Goal: Information Seeking & Learning: Learn about a topic

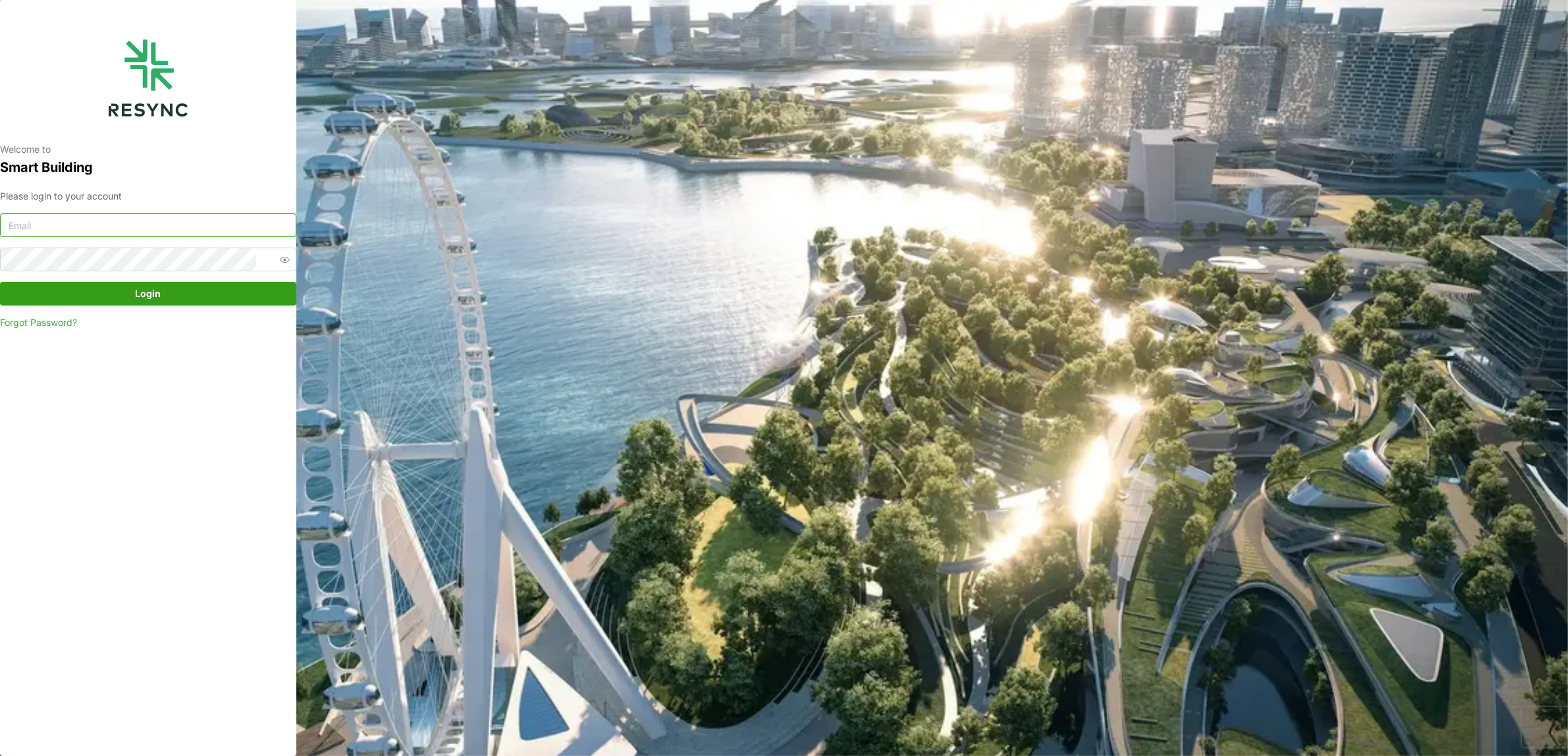
click at [216, 226] on input at bounding box center [148, 225] width 297 height 23
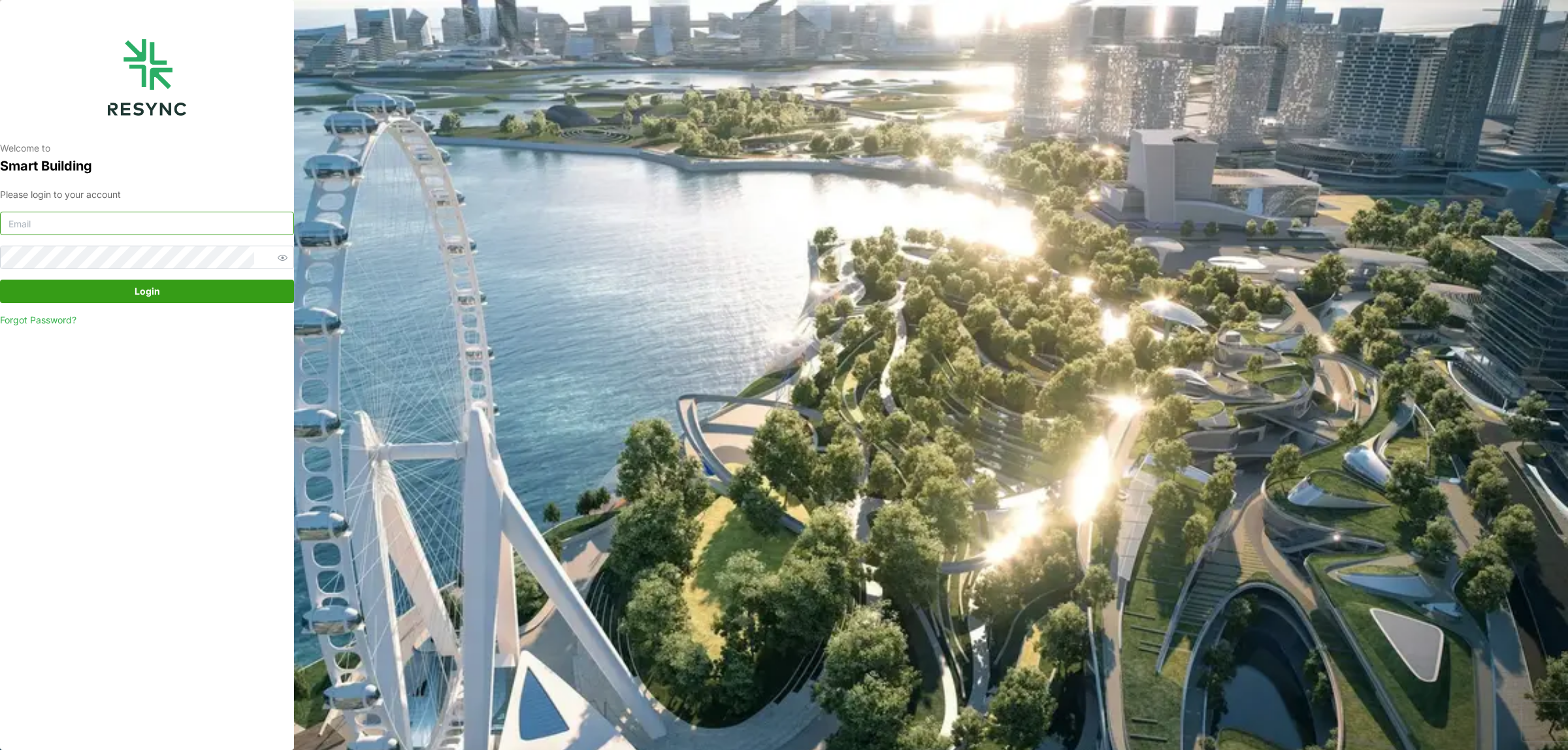
type input "tenghan.soo@sg.ebmpapst.com"
click at [177, 298] on span "Login" at bounding box center [147, 291] width 269 height 22
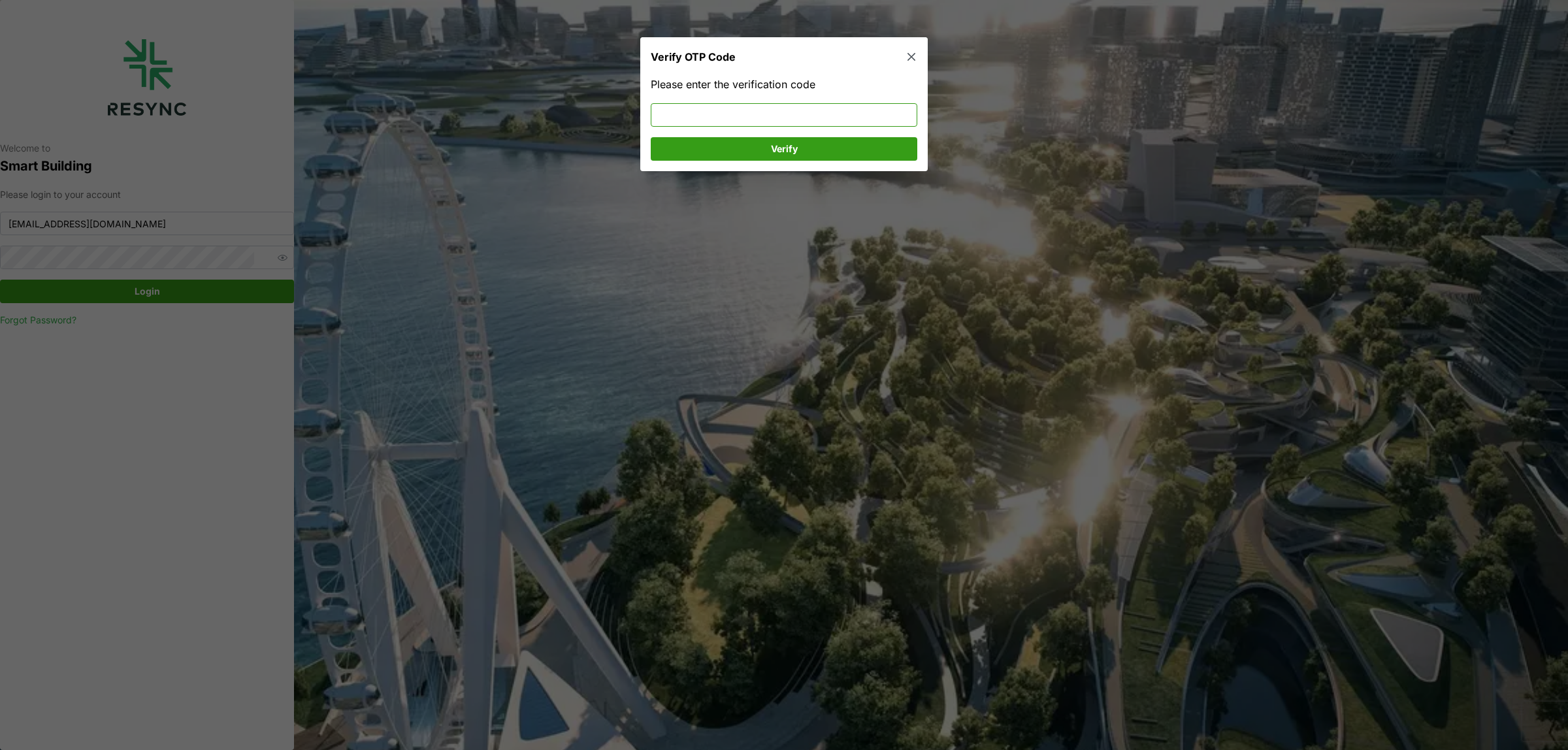
click at [682, 114] on input at bounding box center [784, 115] width 267 height 23
type input "9"
type input "391205"
click at [692, 146] on span "Verify" at bounding box center [784, 148] width 242 height 22
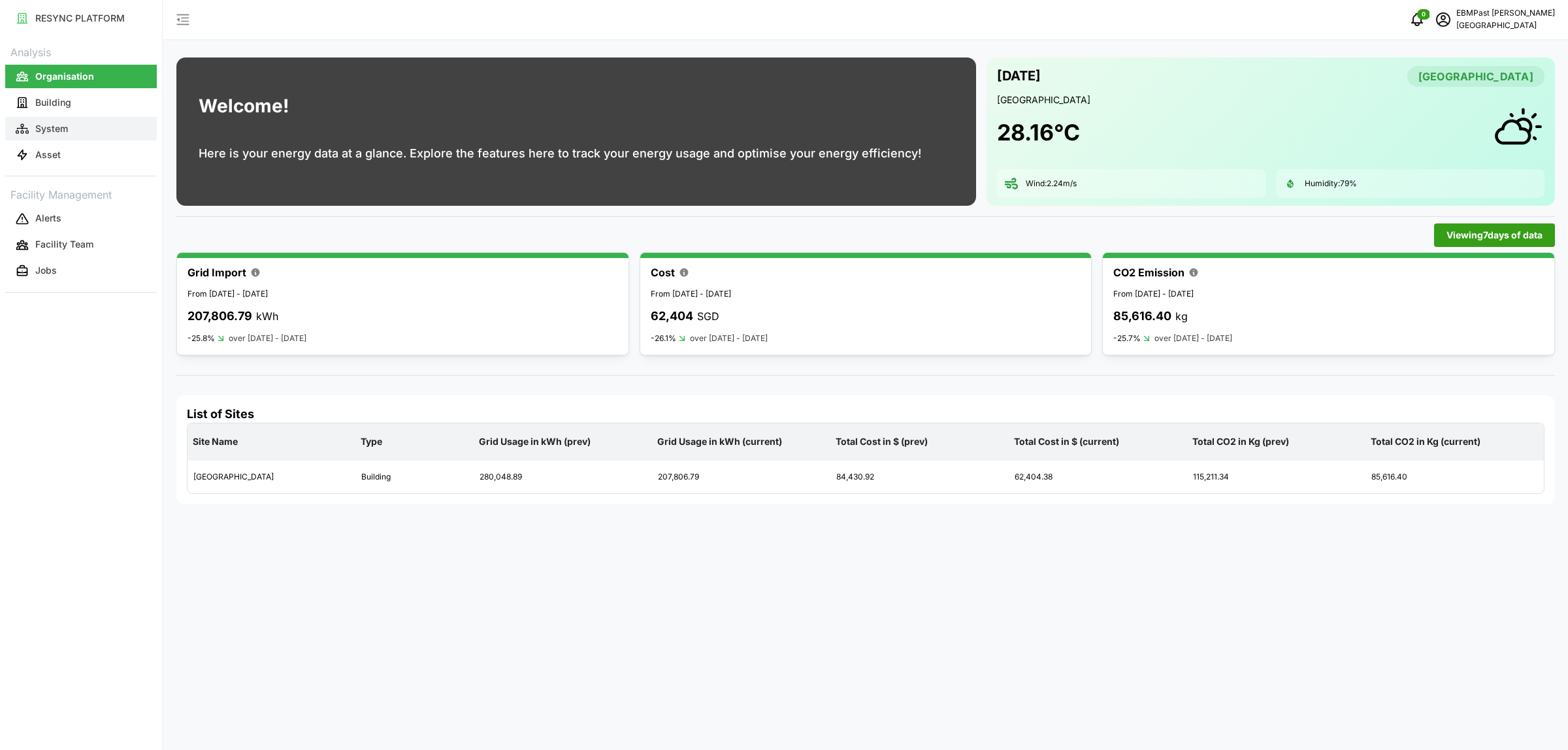
click at [64, 135] on button "System" at bounding box center [80, 128] width 152 height 23
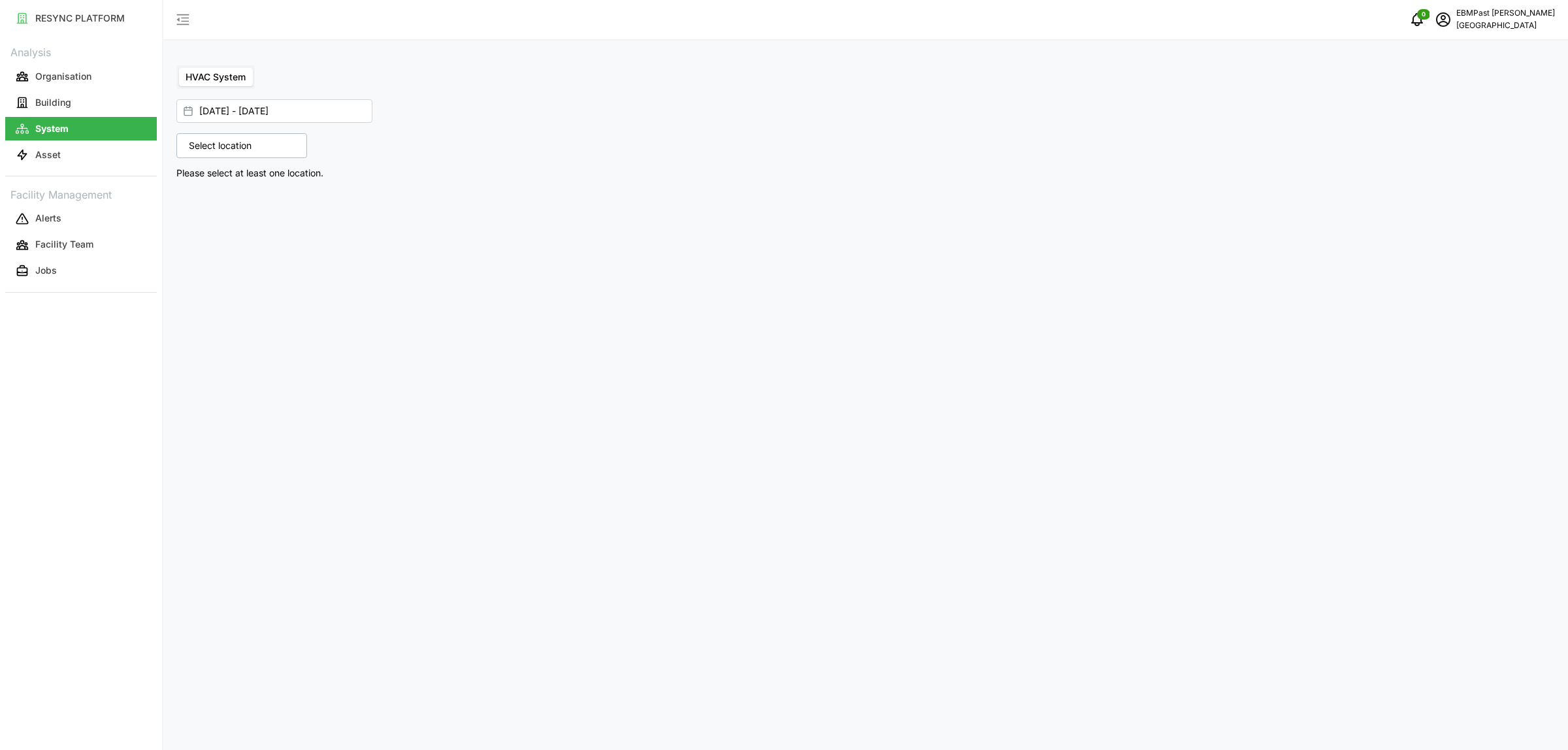
click at [66, 190] on p "Facility Management" at bounding box center [80, 193] width 152 height 19
click at [70, 159] on button "Asset" at bounding box center [80, 155] width 152 height 23
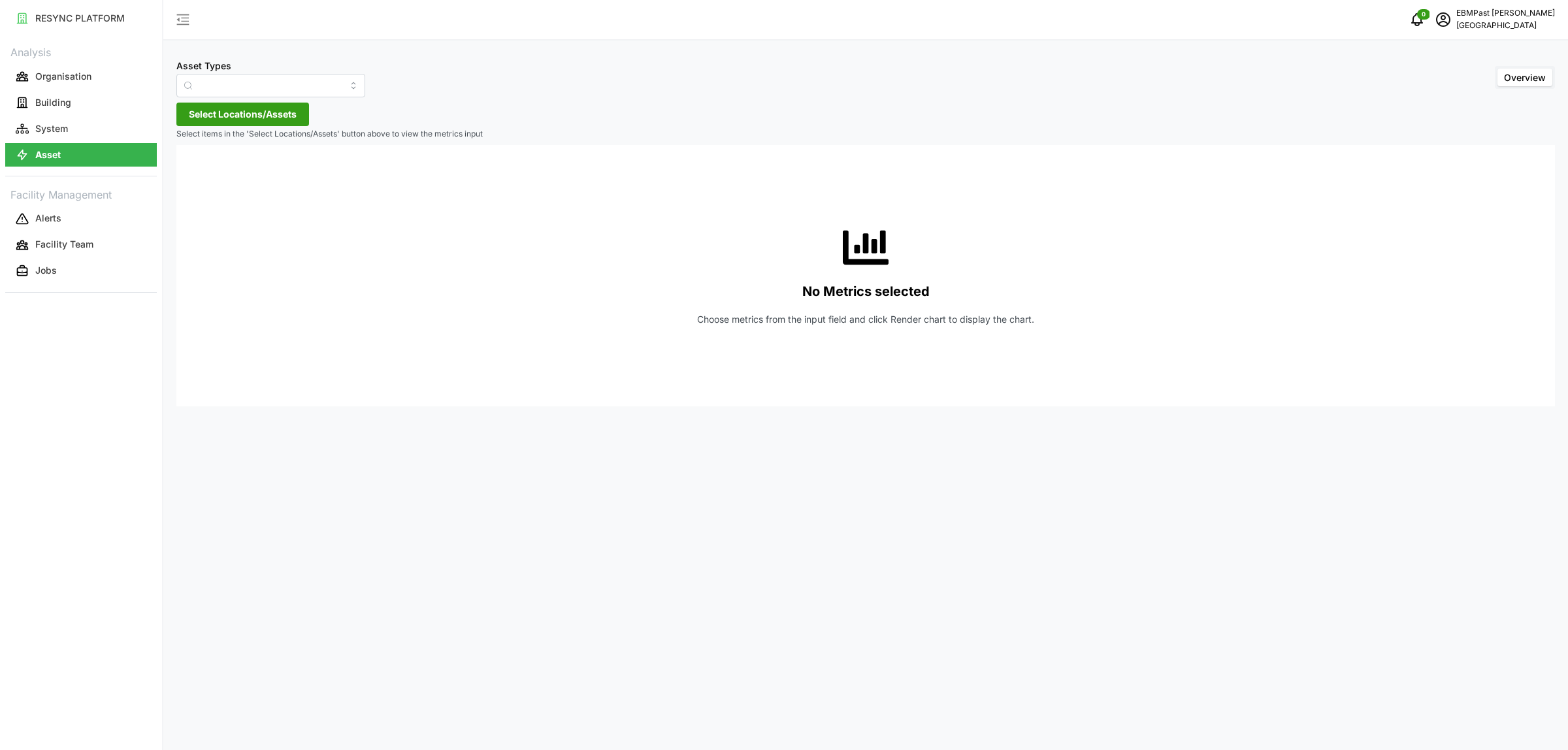
type input "Air Handling Unit"
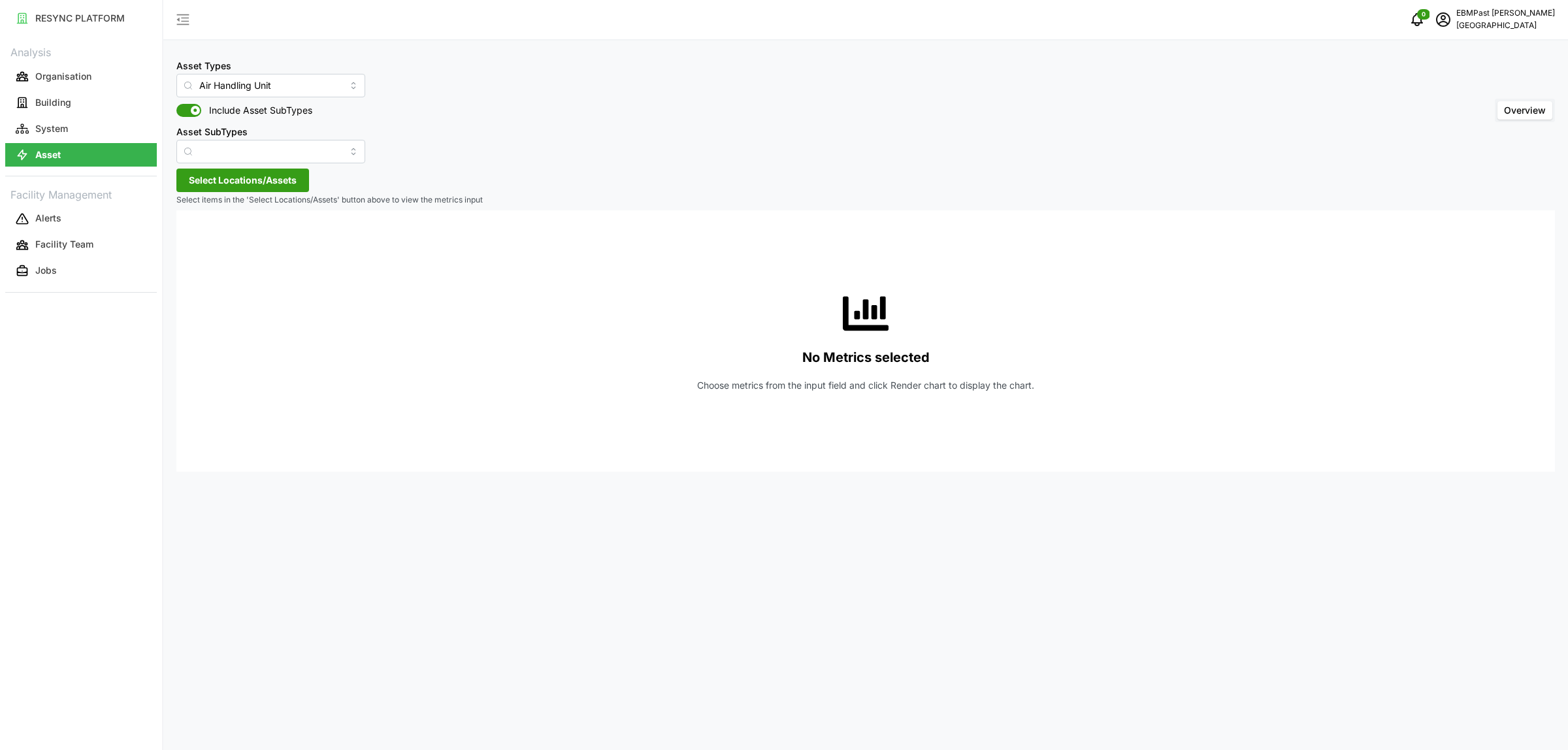
click at [285, 177] on span "Select Locations/Assets" at bounding box center [243, 180] width 108 height 22
click at [226, 235] on icon at bounding box center [226, 239] width 11 height 11
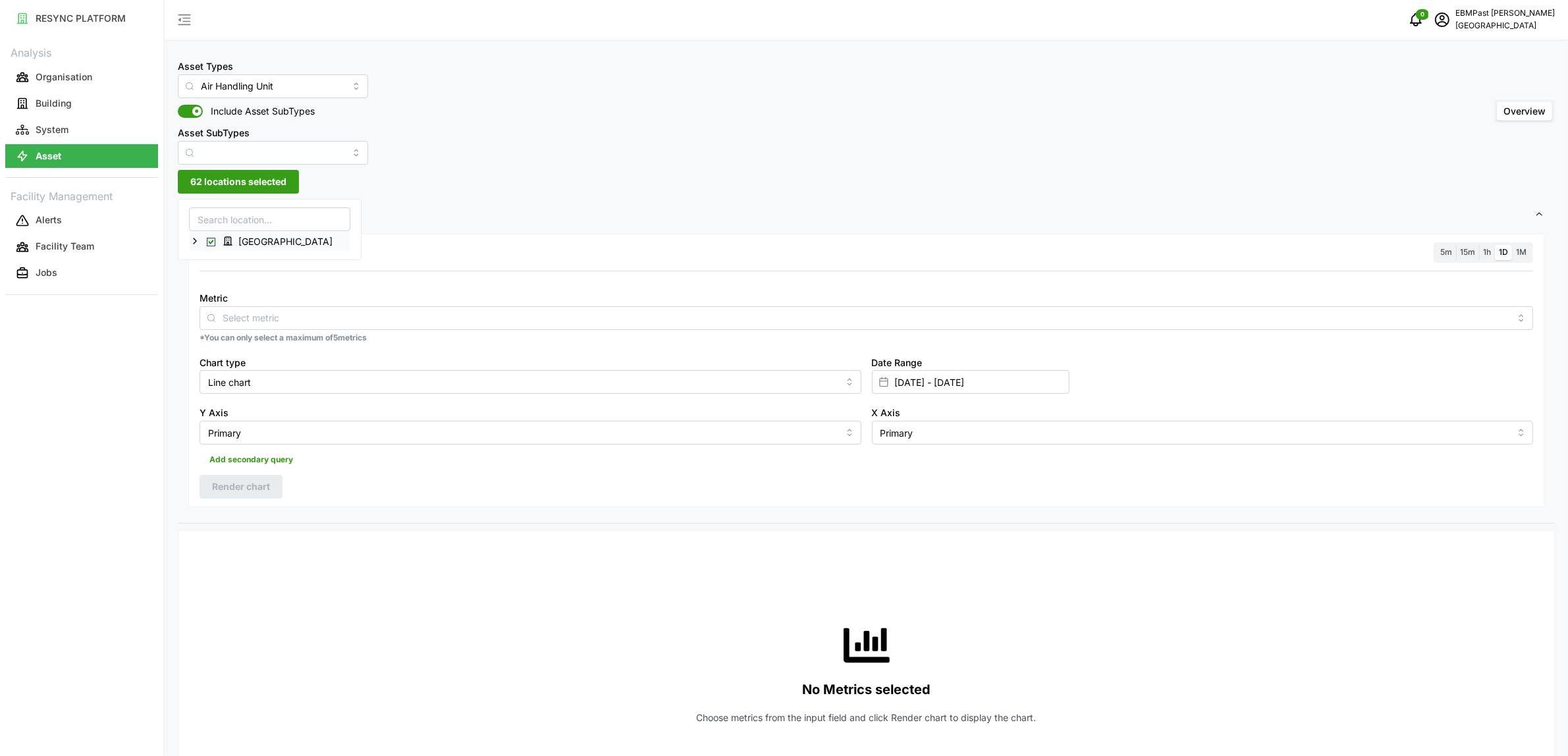
click at [197, 241] on icon at bounding box center [195, 241] width 11 height 11
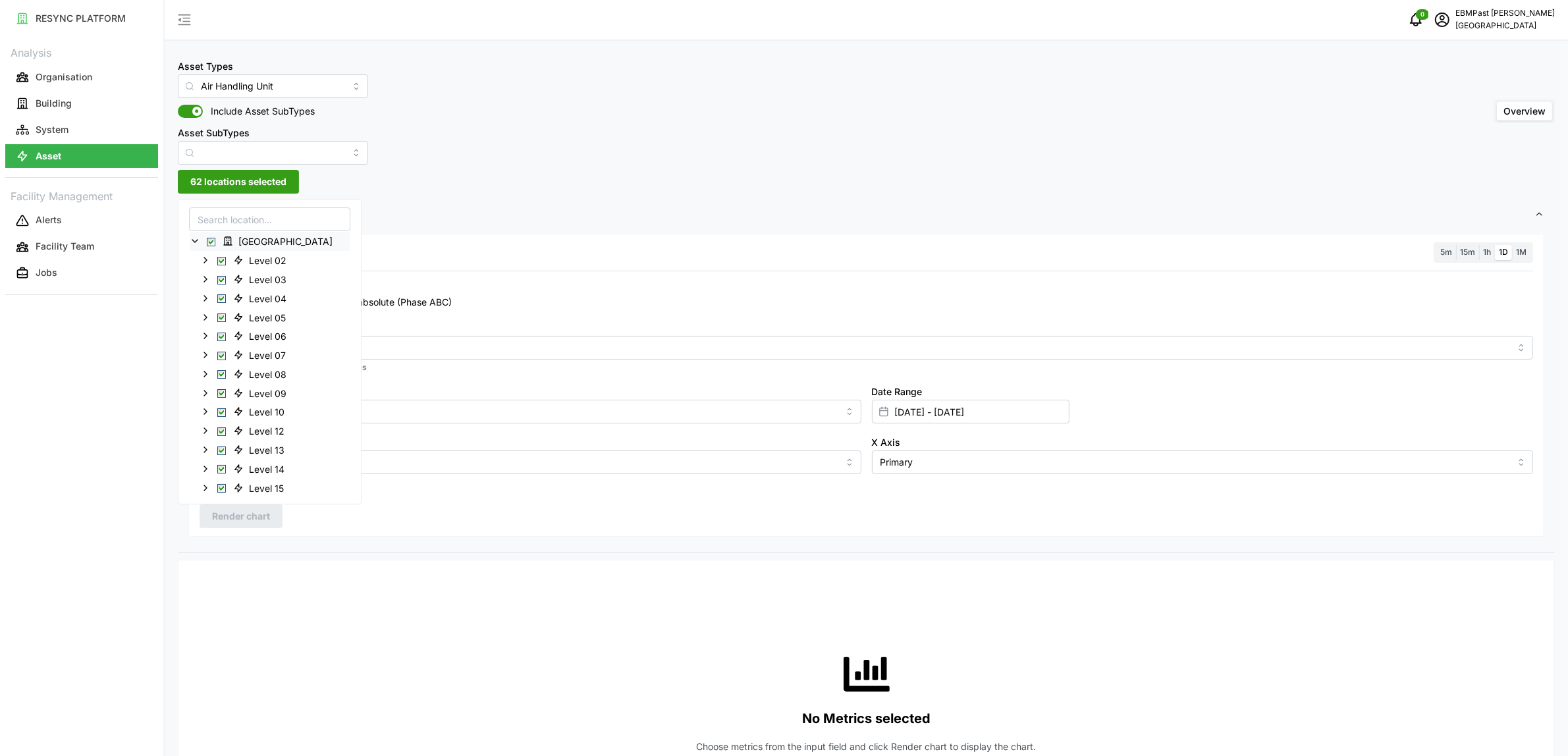
click at [244, 244] on span "[GEOGRAPHIC_DATA]" at bounding box center [285, 241] width 94 height 13
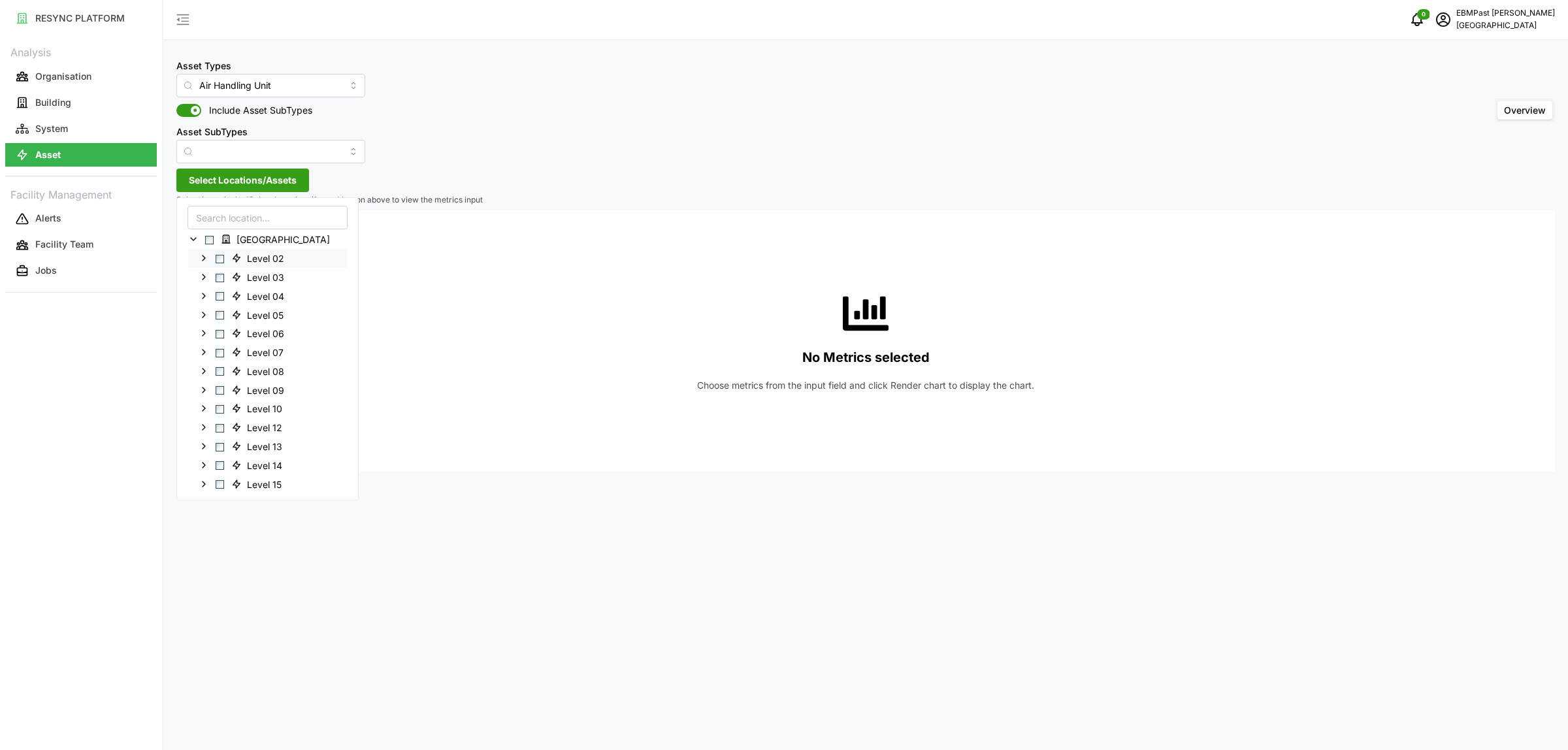
click at [240, 255] on icon at bounding box center [236, 258] width 11 height 11
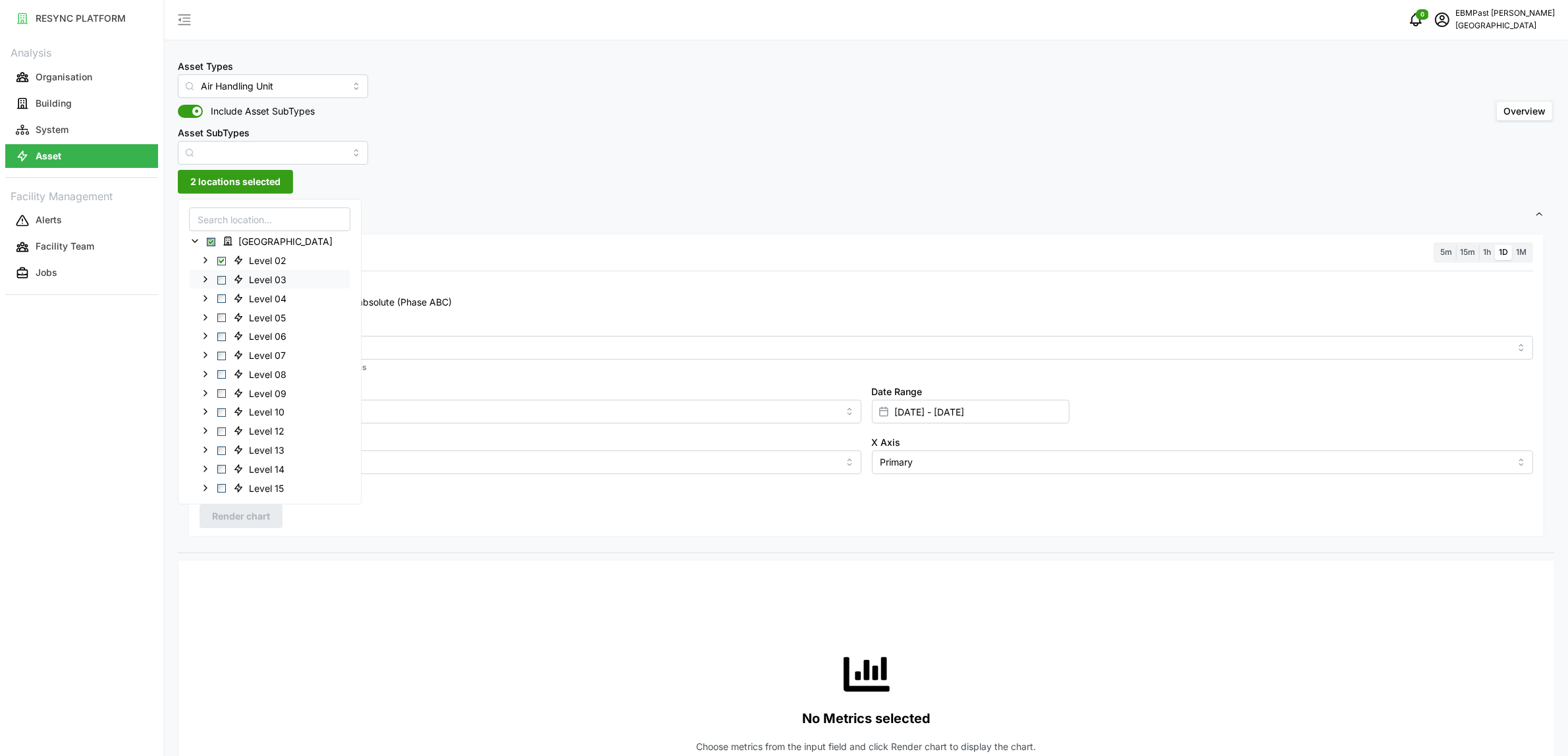
click at [235, 275] on icon at bounding box center [238, 278] width 11 height 11
click at [239, 297] on icon at bounding box center [238, 297] width 8 height 8
click at [386, 512] on div "Resolution 5m 15m 1h 1D 1M Recommended Metrics Electrical Energy Usage Sensor a…" at bounding box center [866, 385] width 1357 height 303
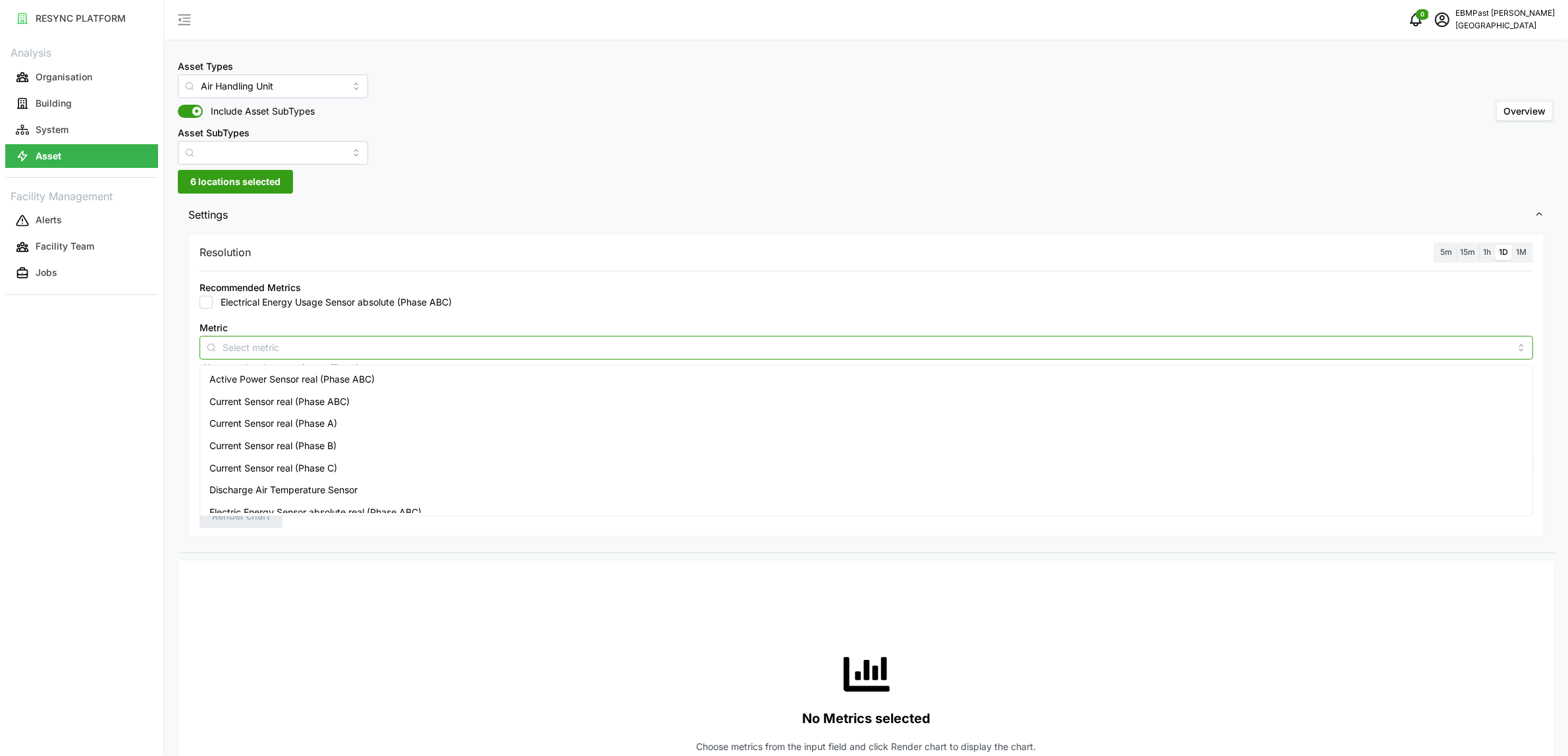
click at [291, 340] on input "Metric" at bounding box center [866, 347] width 1288 height 14
click at [303, 379] on span "Active Power Sensor real (Phase ABC)" at bounding box center [293, 378] width 165 height 14
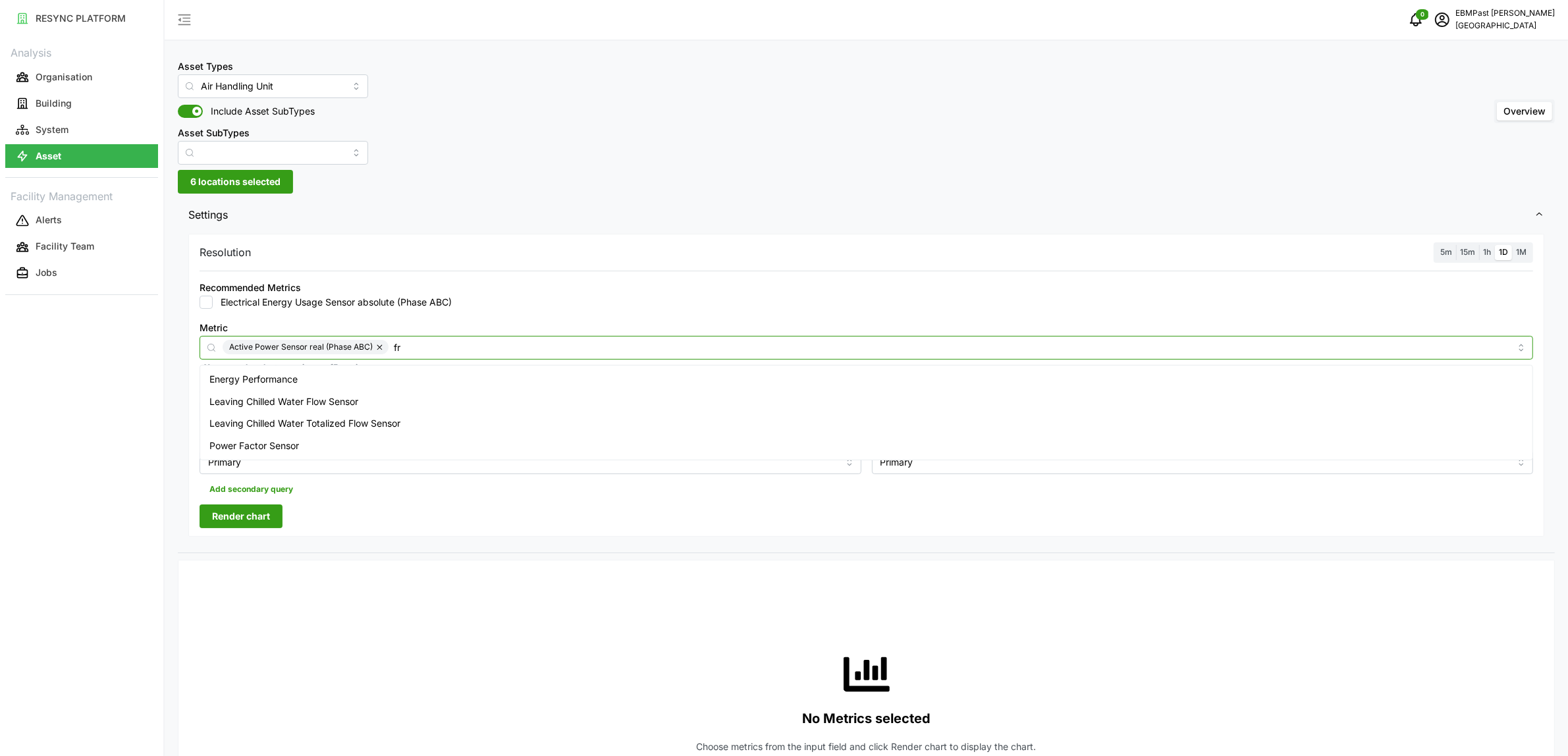
type input "f"
click at [433, 347] on input "Metric" at bounding box center [952, 347] width 1117 height 14
type input "f"
click at [190, 116] on span at bounding box center [186, 111] width 16 height 13
click at [178, 104] on input "Include Asset SubTypes" at bounding box center [178, 104] width 0 height 0
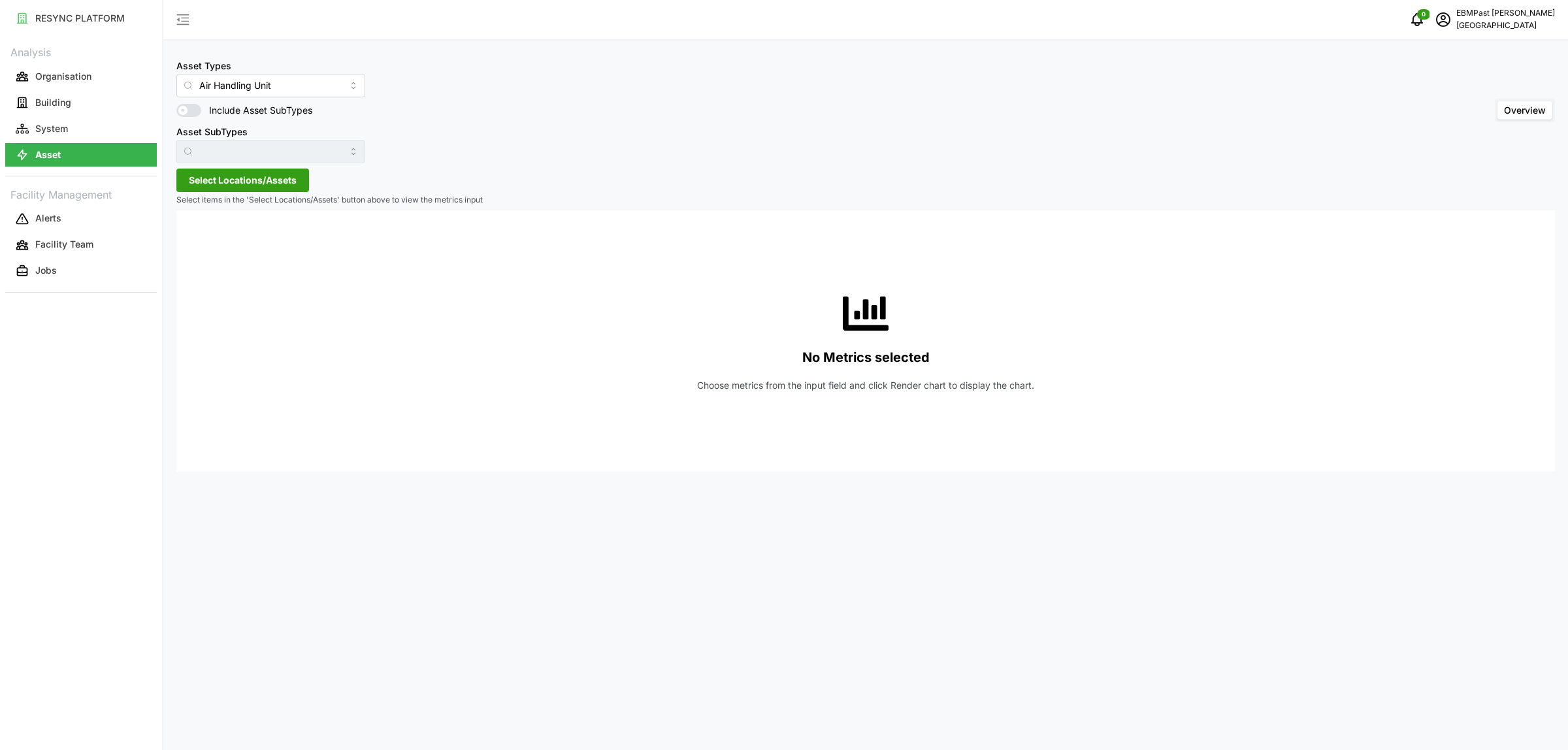
click at [275, 174] on span "Select Locations/Assets" at bounding box center [243, 180] width 108 height 22
drag, startPoint x: 191, startPoint y: 235, endPoint x: 191, endPoint y: 246, distance: 11.0
click at [191, 235] on icon at bounding box center [193, 239] width 11 height 11
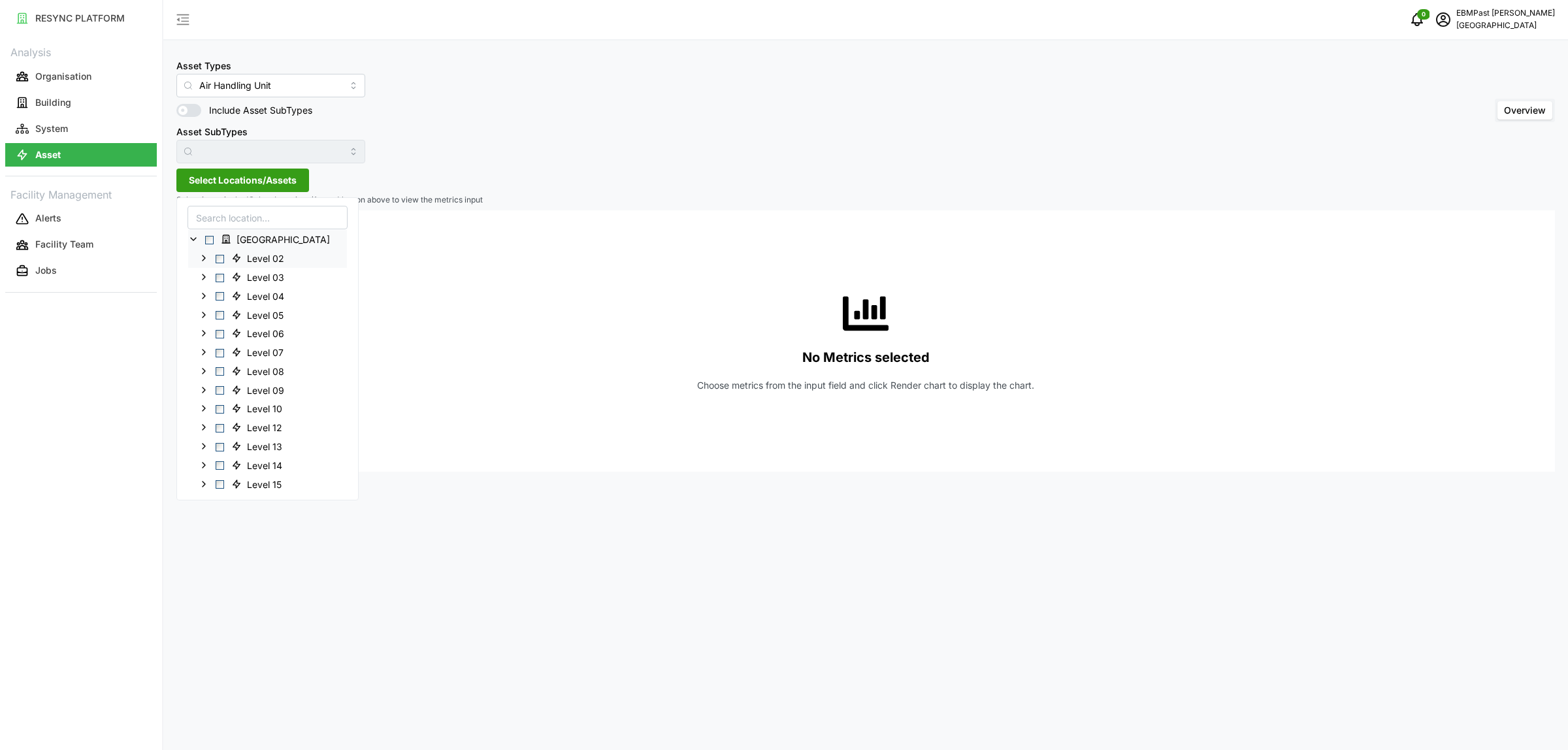
click at [219, 260] on span "Select Level 02" at bounding box center [220, 259] width 8 height 8
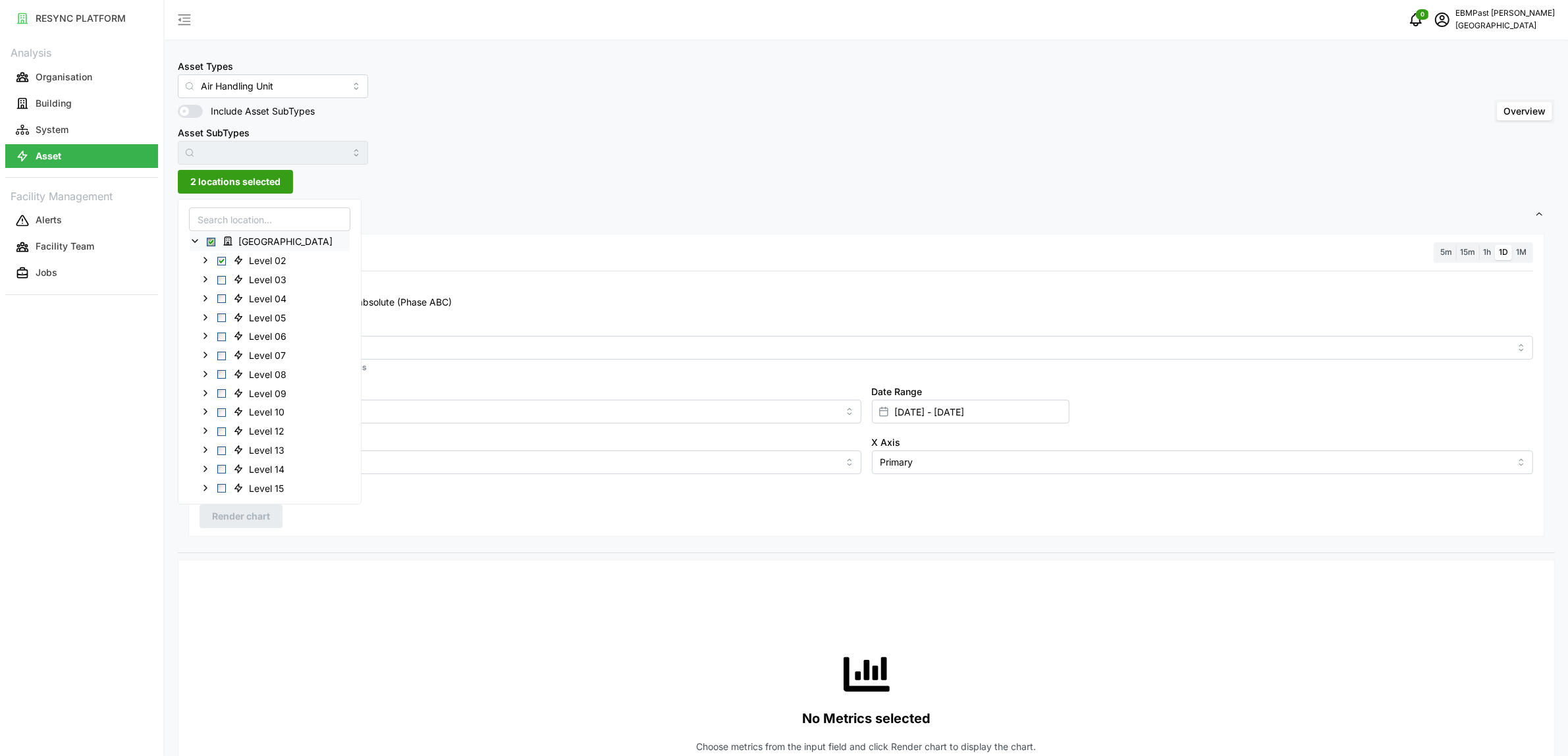
click at [477, 175] on div "Asset Types Air Handling Unit Include Asset SubTypes Asset SubTypes Overview 2 …" at bounding box center [866, 741] width 1403 height 1483
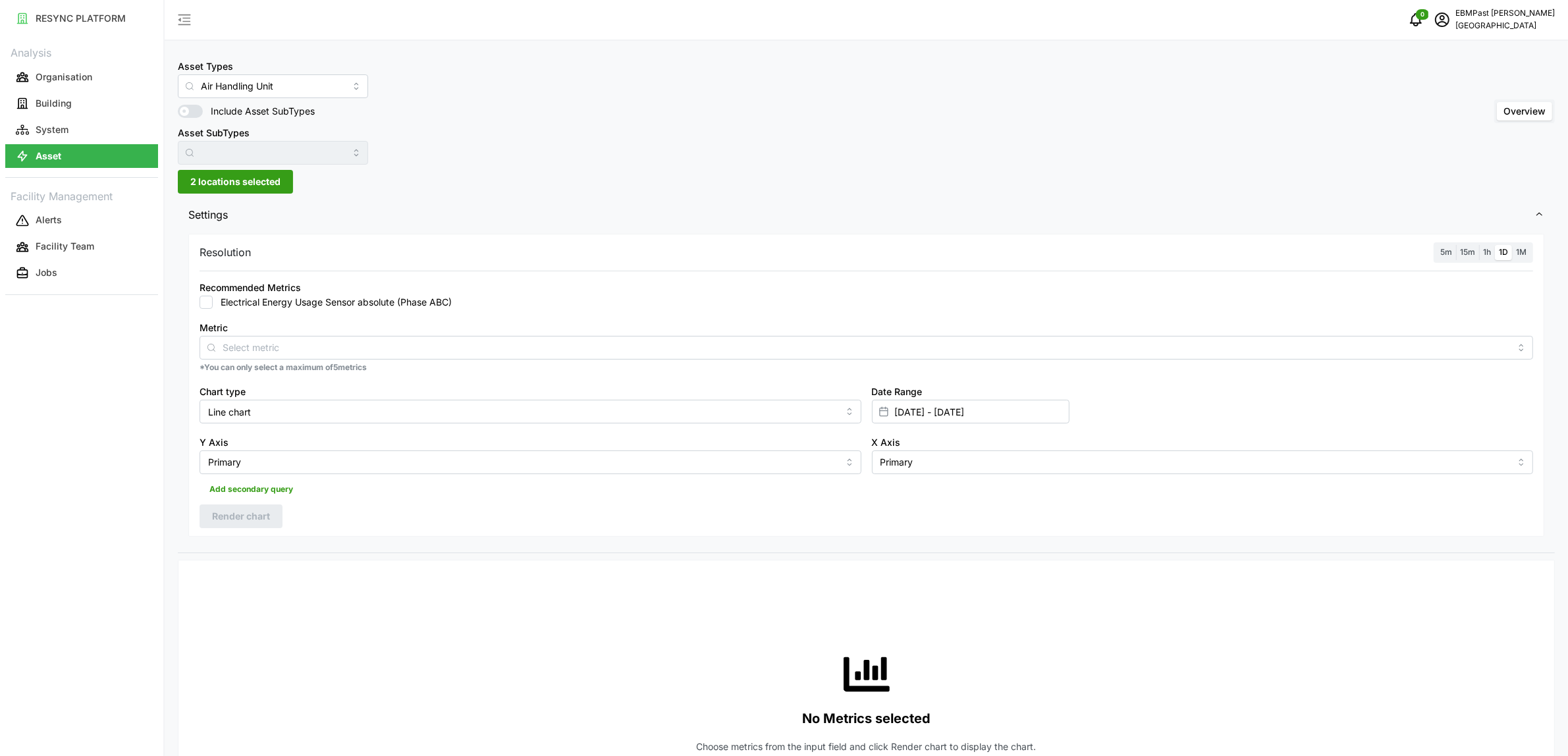
click at [282, 302] on label "Electrical Energy Usage Sensor absolute (Phase ABC)" at bounding box center [333, 302] width 239 height 13
click at [213, 302] on input "Electrical Energy Usage Sensor absolute (Phase ABC)" at bounding box center [206, 302] width 13 height 13
checkbox input "true"
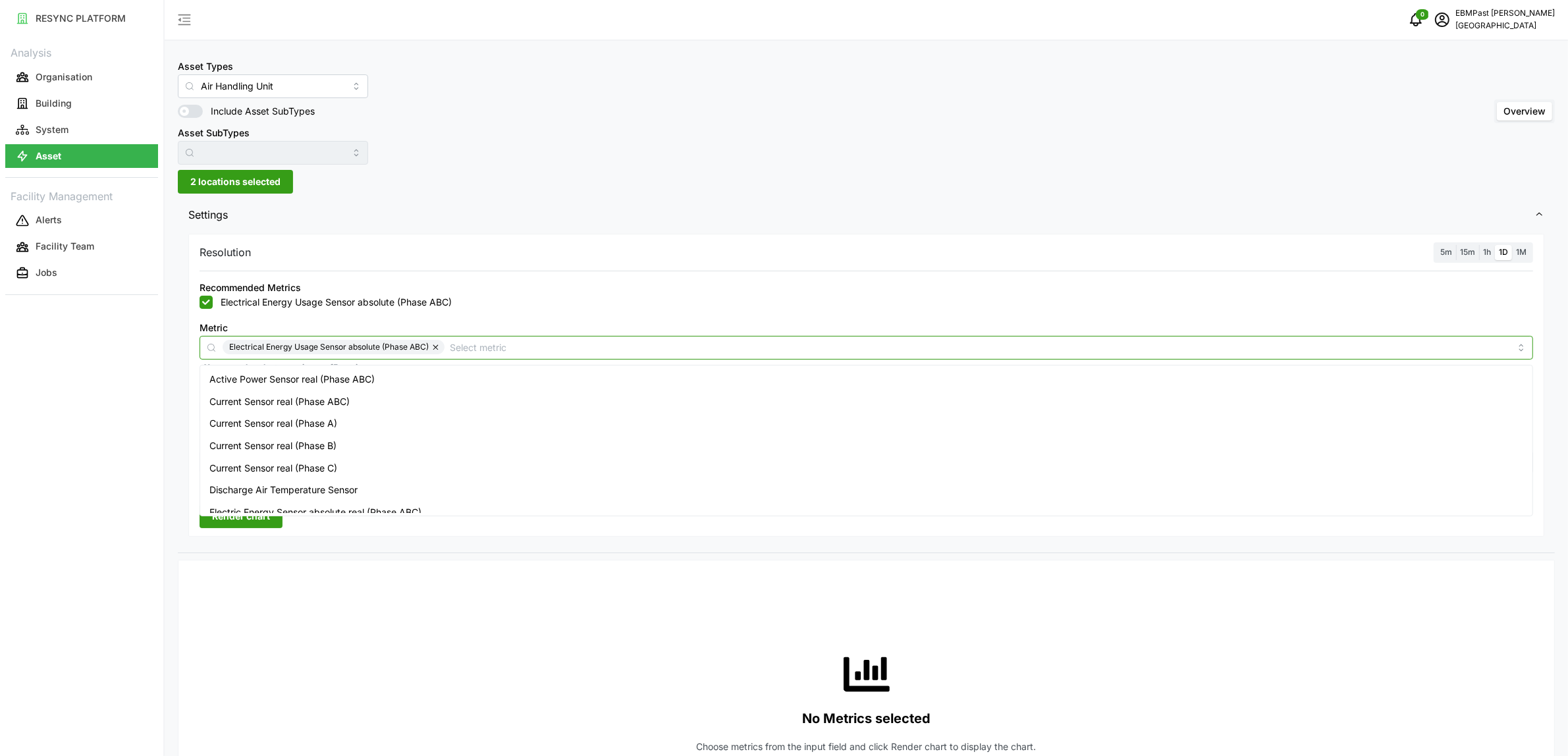
click at [487, 351] on input "Metric" at bounding box center [980, 347] width 1061 height 14
type input "f"
checkbox input "false"
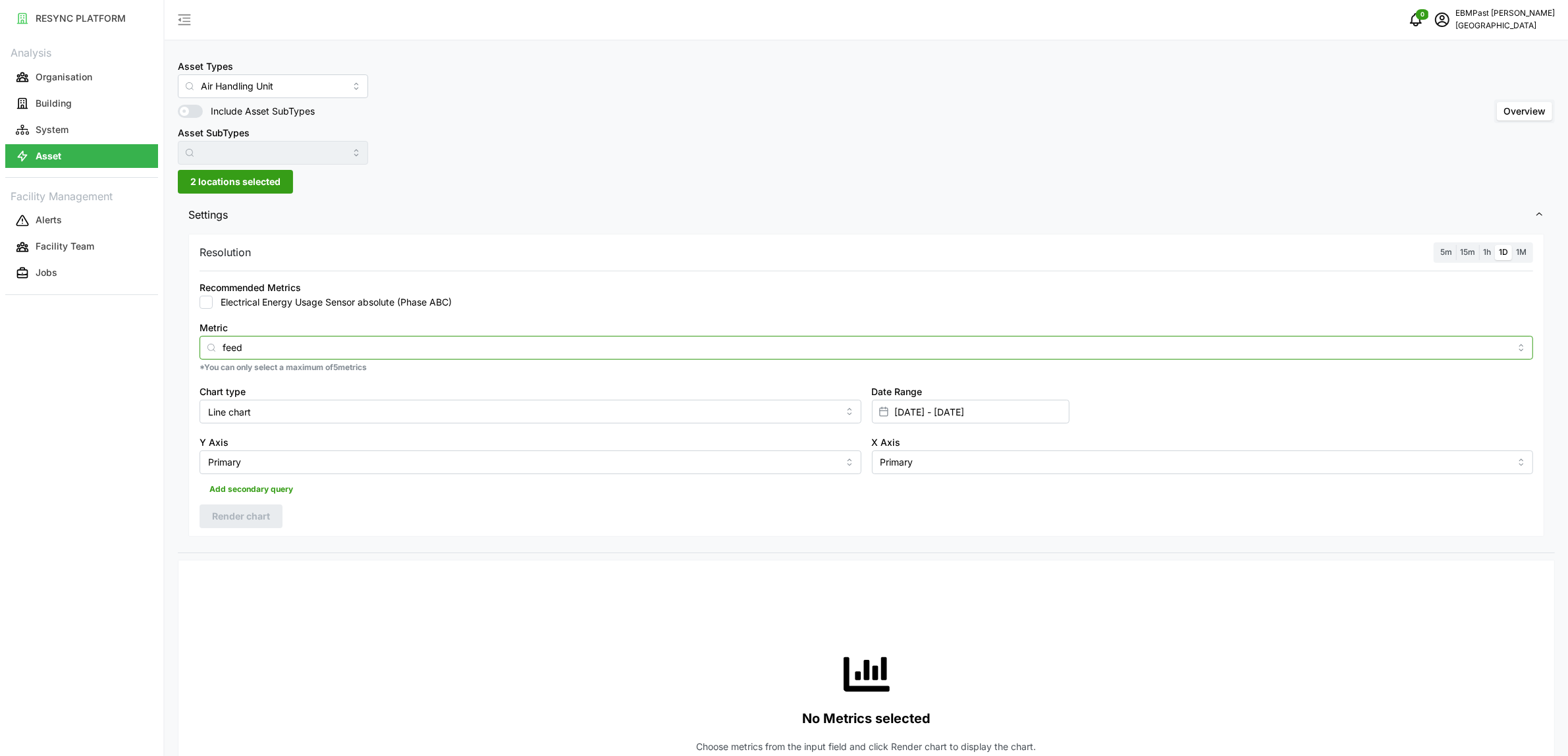
type input "feed"
click at [209, 304] on input "Electrical Energy Usage Sensor absolute (Phase ABC)" at bounding box center [206, 302] width 13 height 13
checkbox input "true"
click at [463, 347] on input "Metric" at bounding box center [980, 347] width 1061 height 14
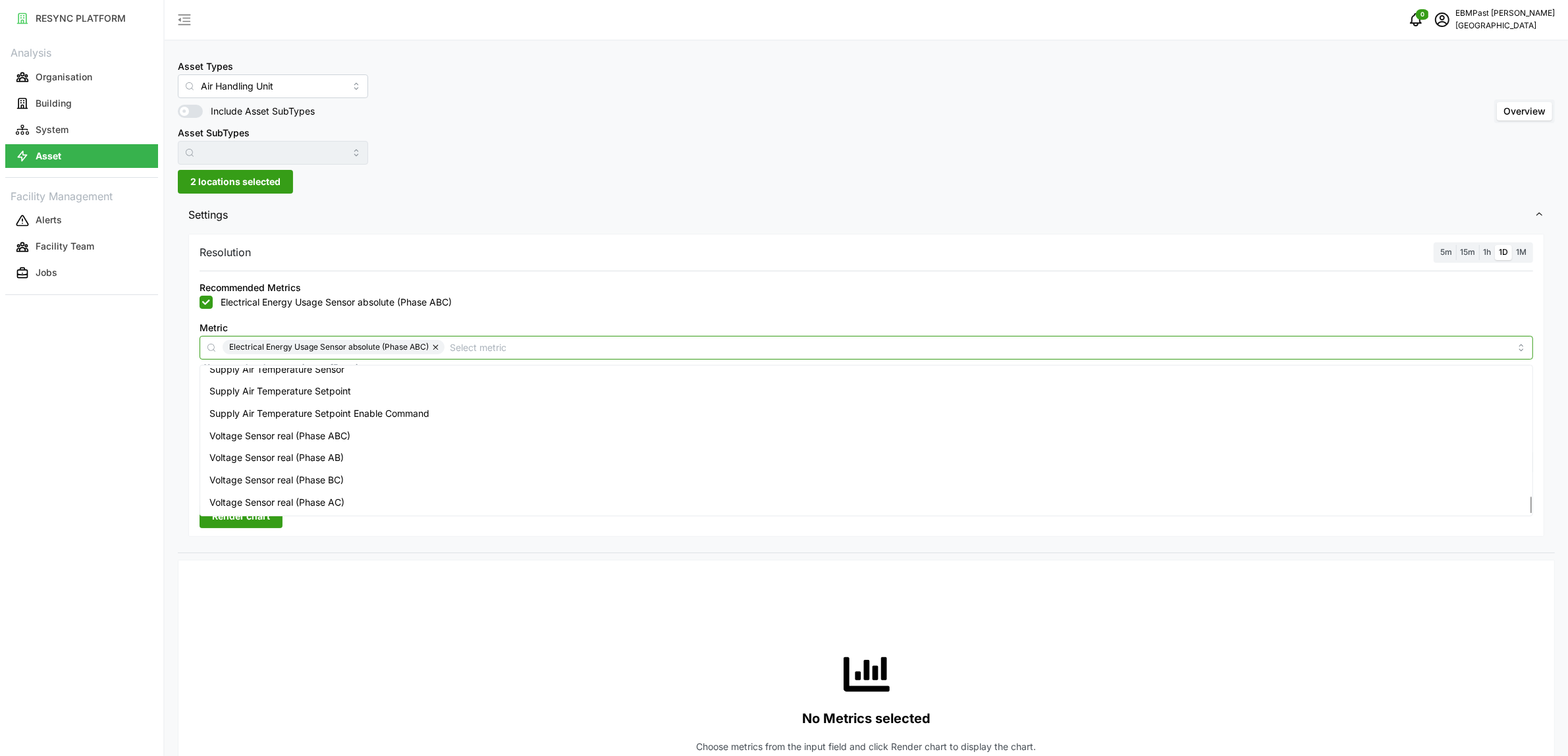
scroll to position [83, 0]
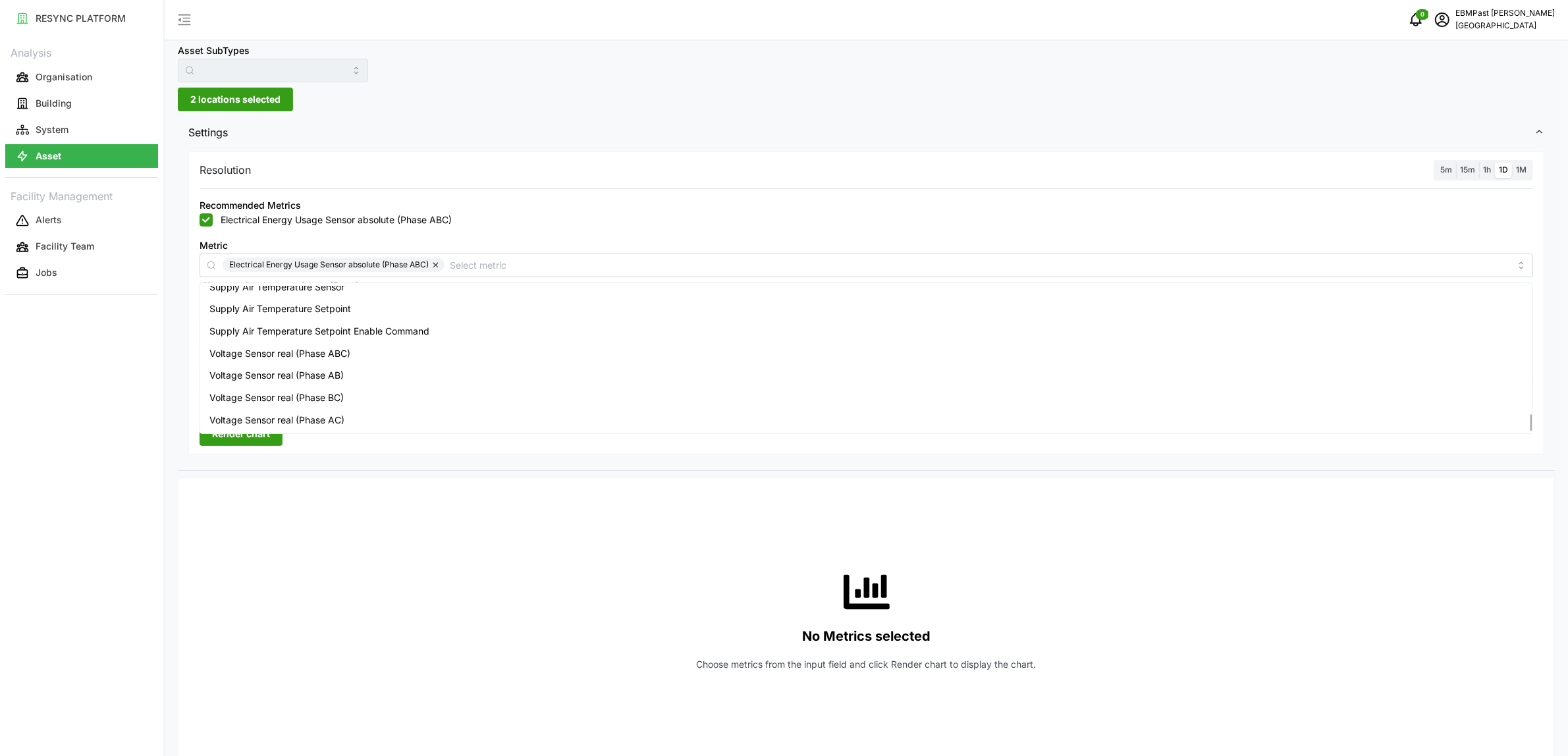
click at [564, 96] on div "Asset Types Air Handling Unit Include Asset SubTypes Asset SubTypes Overview 2 …" at bounding box center [866, 658] width 1403 height 1483
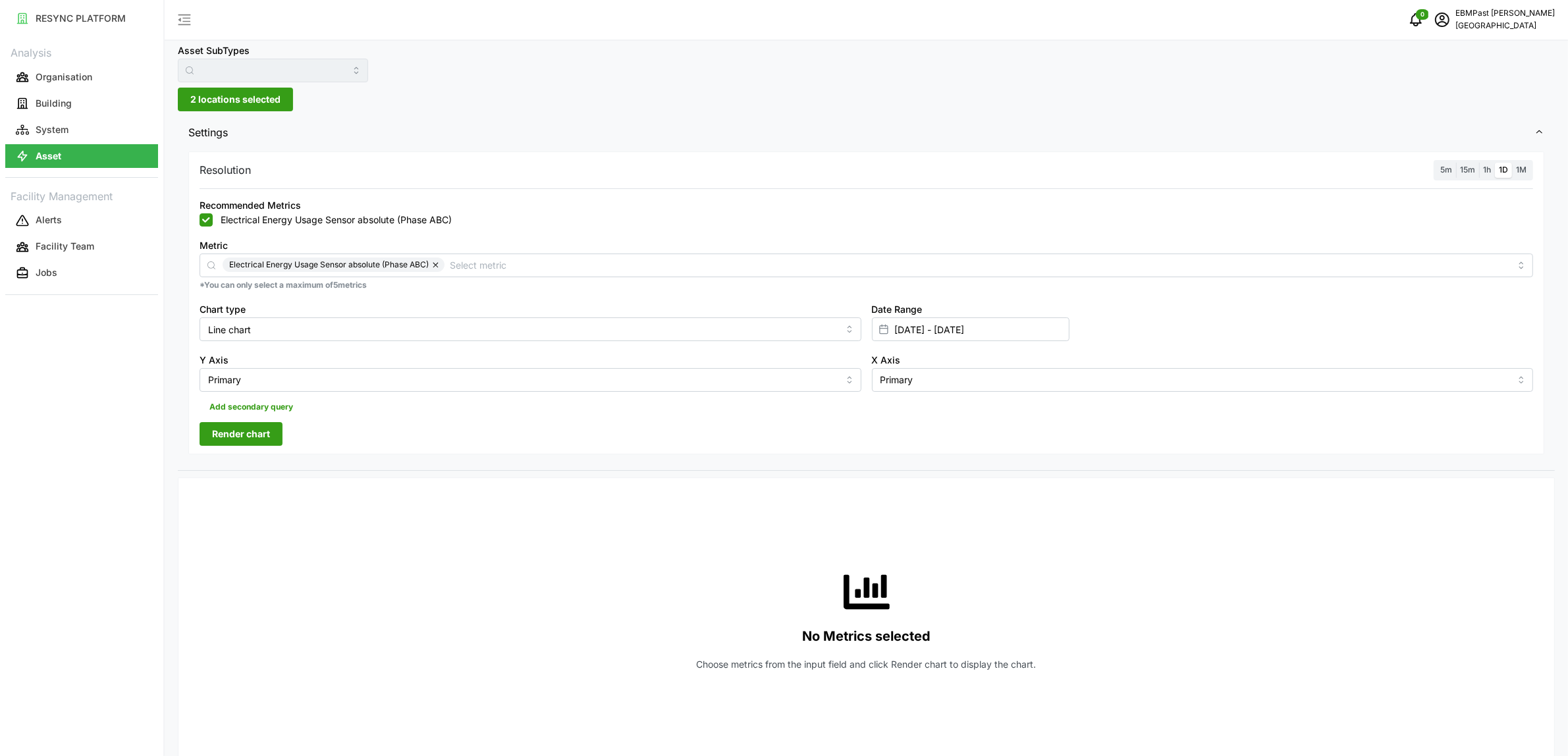
scroll to position [0, 0]
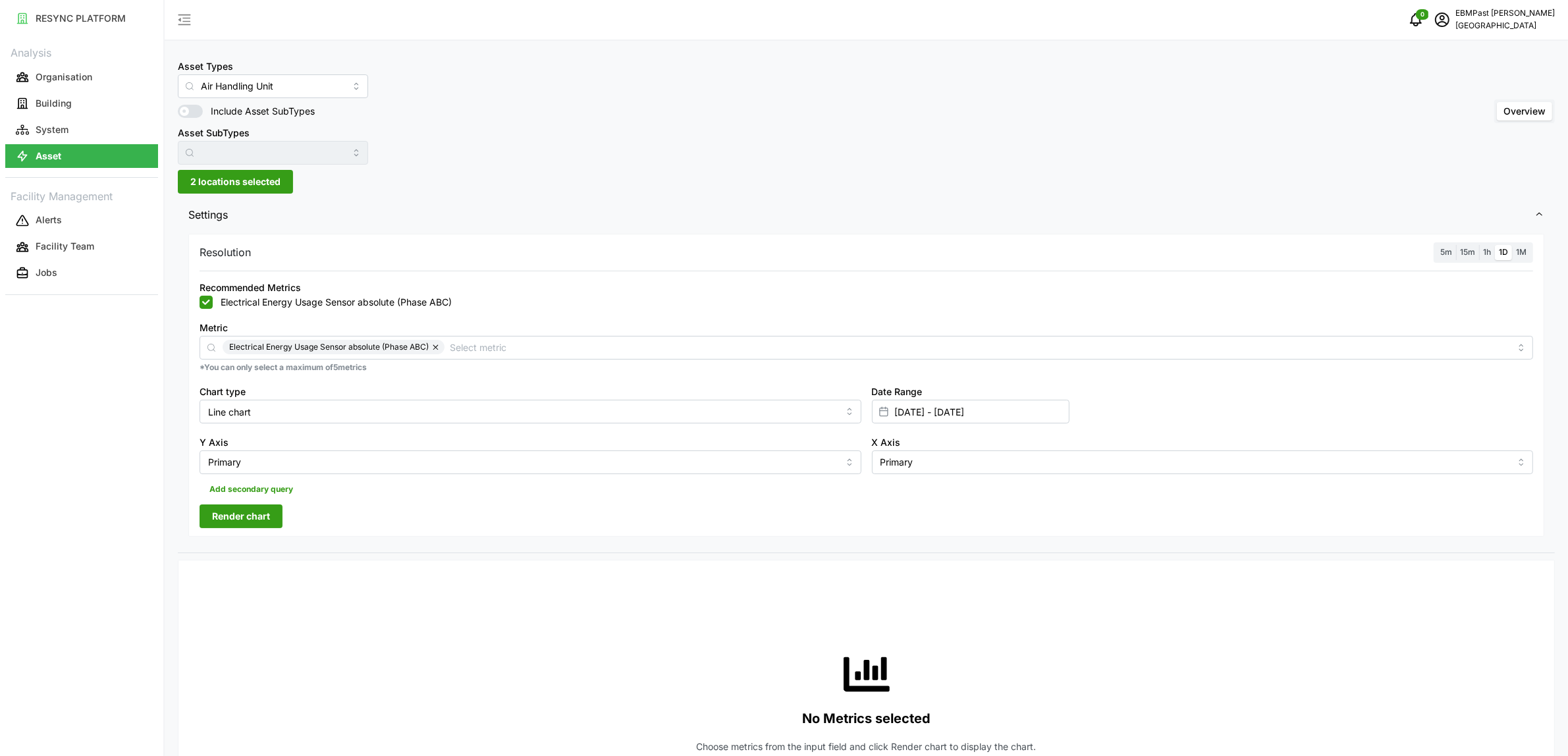
click at [195, 109] on span at bounding box center [196, 111] width 16 height 13
click at [178, 104] on input "Include Asset SubTypes" at bounding box center [178, 104] width 0 height 0
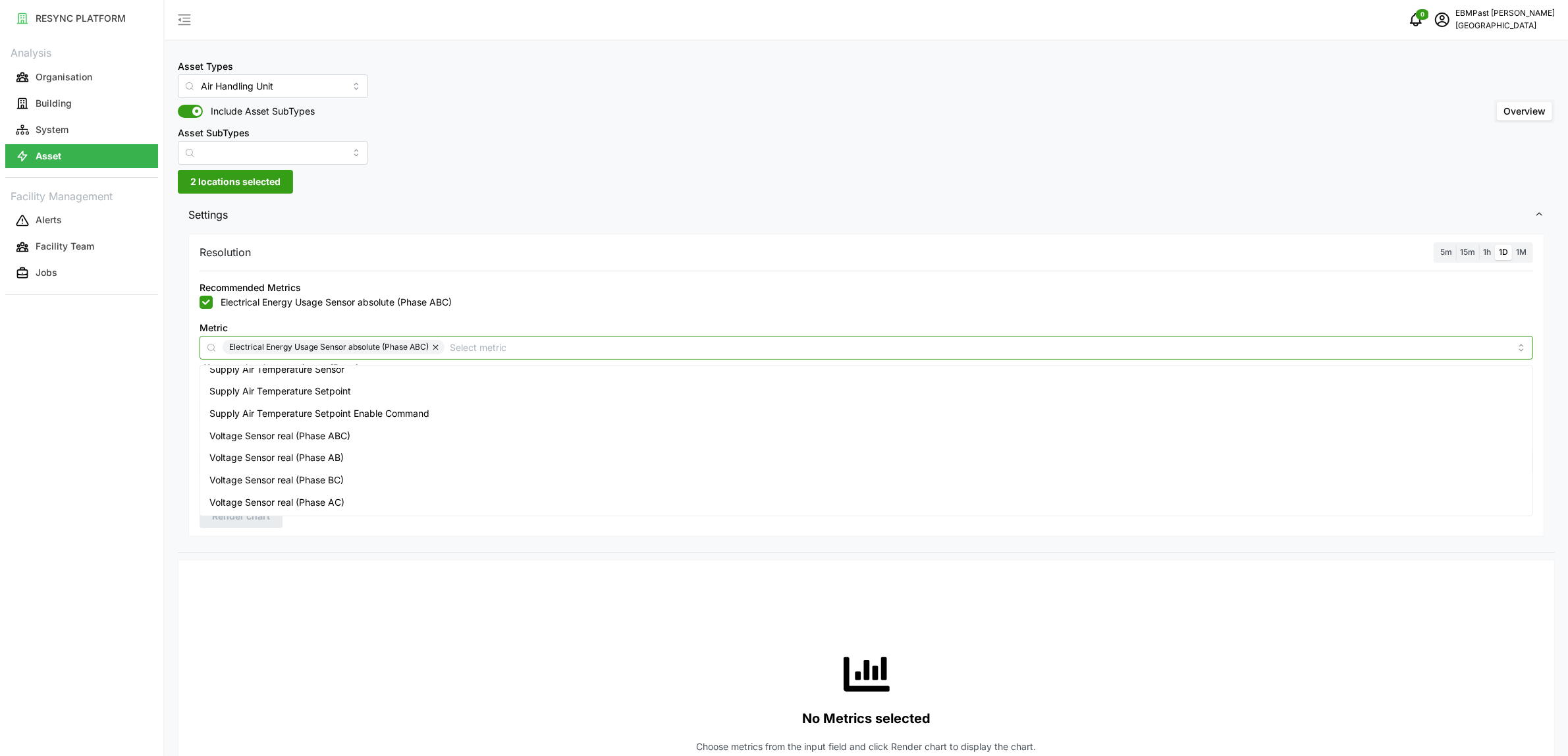
click at [528, 340] on input "Metric" at bounding box center [980, 347] width 1061 height 14
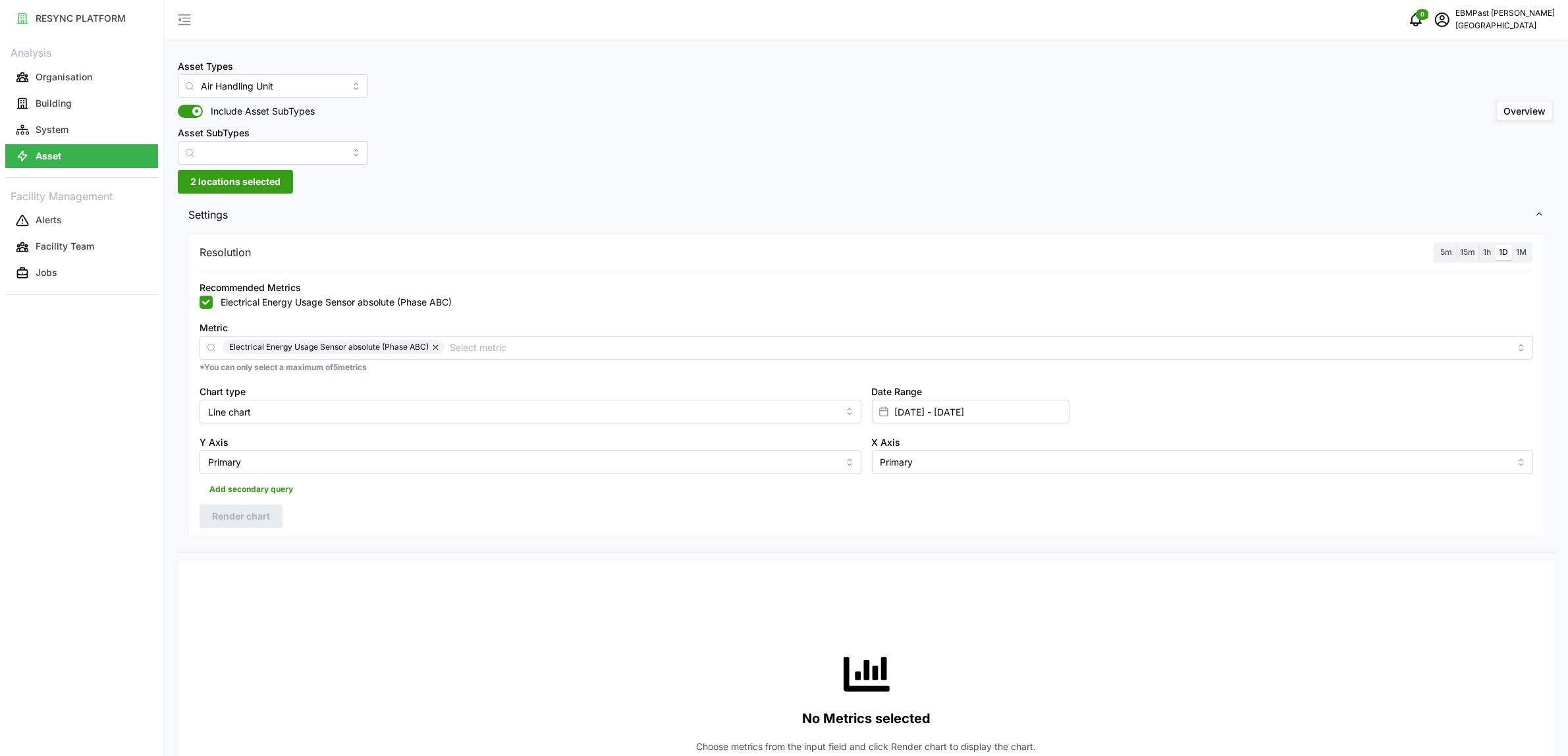
drag, startPoint x: 446, startPoint y: 616, endPoint x: 426, endPoint y: 600, distance: 25.6
click at [445, 614] on div "No Metrics selected Choose metrics from the input field and click Render chart …" at bounding box center [867, 702] width 1334 height 263
click at [333, 86] on input "Air Handling Unit" at bounding box center [273, 86] width 191 height 23
click at [283, 119] on div "Air Handling Unit" at bounding box center [262, 118] width 161 height 23
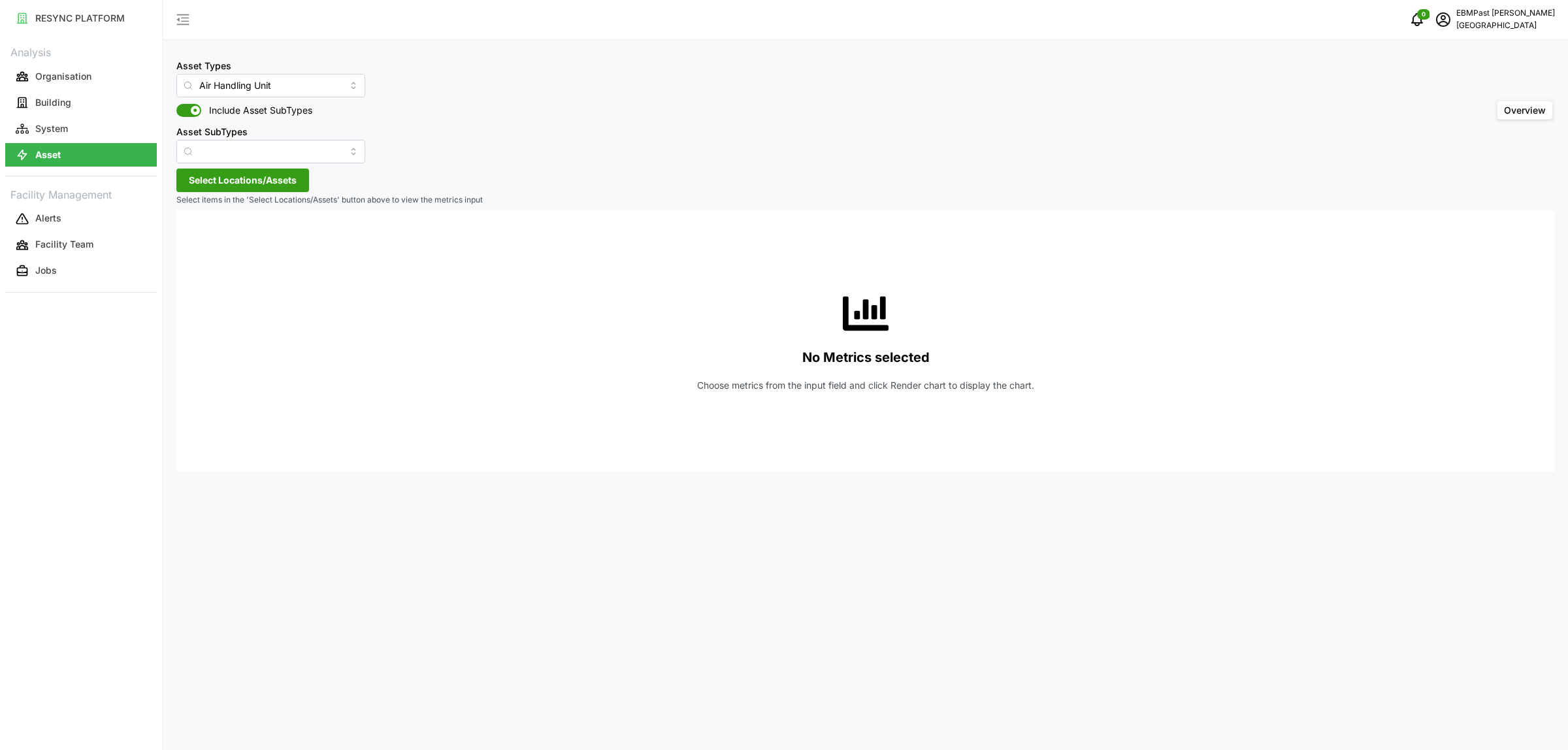
click at [1523, 109] on span "Overview" at bounding box center [1525, 109] width 41 height 11
click at [1498, 101] on input "Overview" at bounding box center [1498, 101] width 0 height 0
click at [304, 154] on input "Asset SubTypes" at bounding box center [271, 152] width 189 height 23
click at [298, 229] on div "Fan" at bounding box center [260, 226] width 160 height 22
type input "Fan"
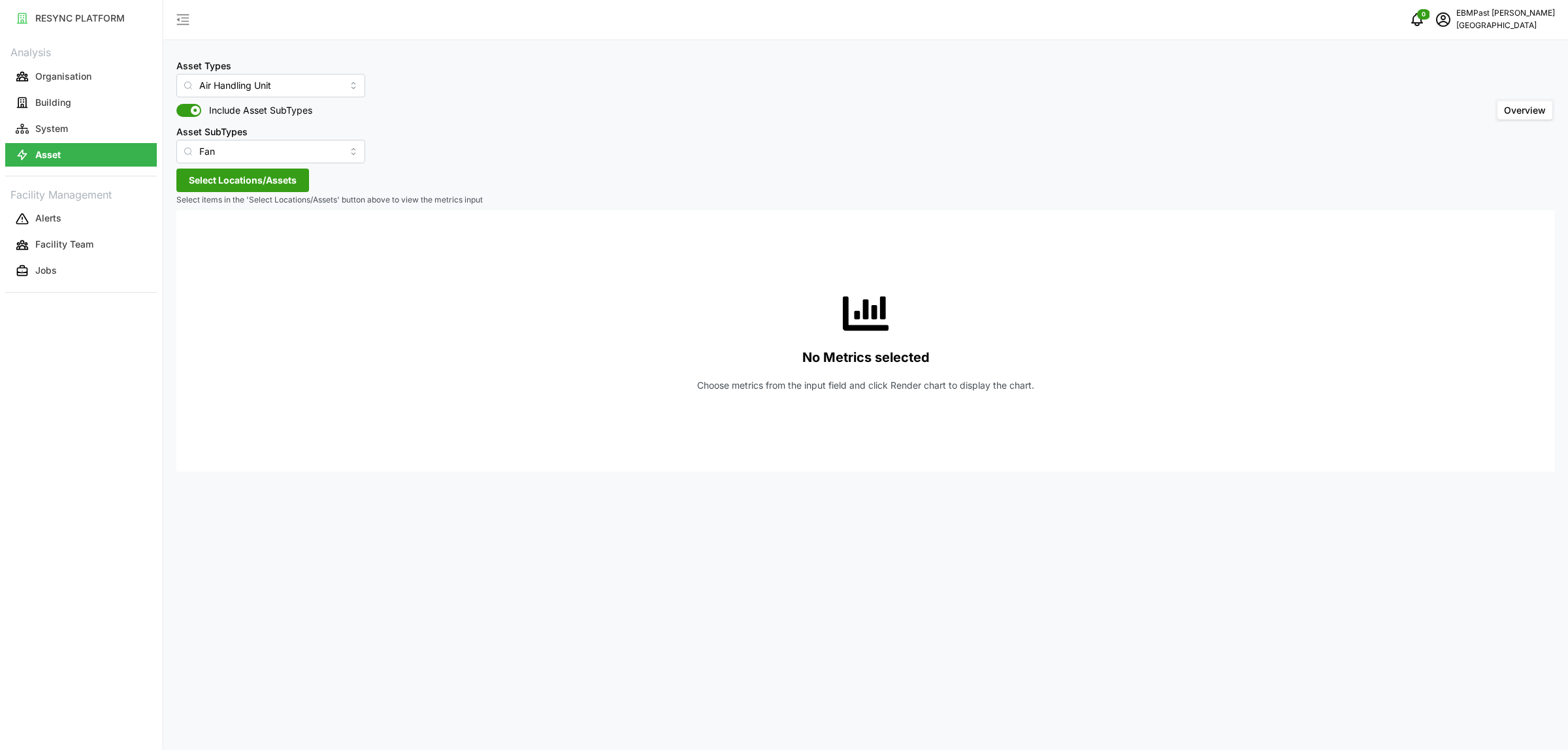
click at [282, 183] on span "Select Locations/Assets" at bounding box center [243, 180] width 108 height 22
click at [192, 236] on icon at bounding box center [193, 239] width 11 height 11
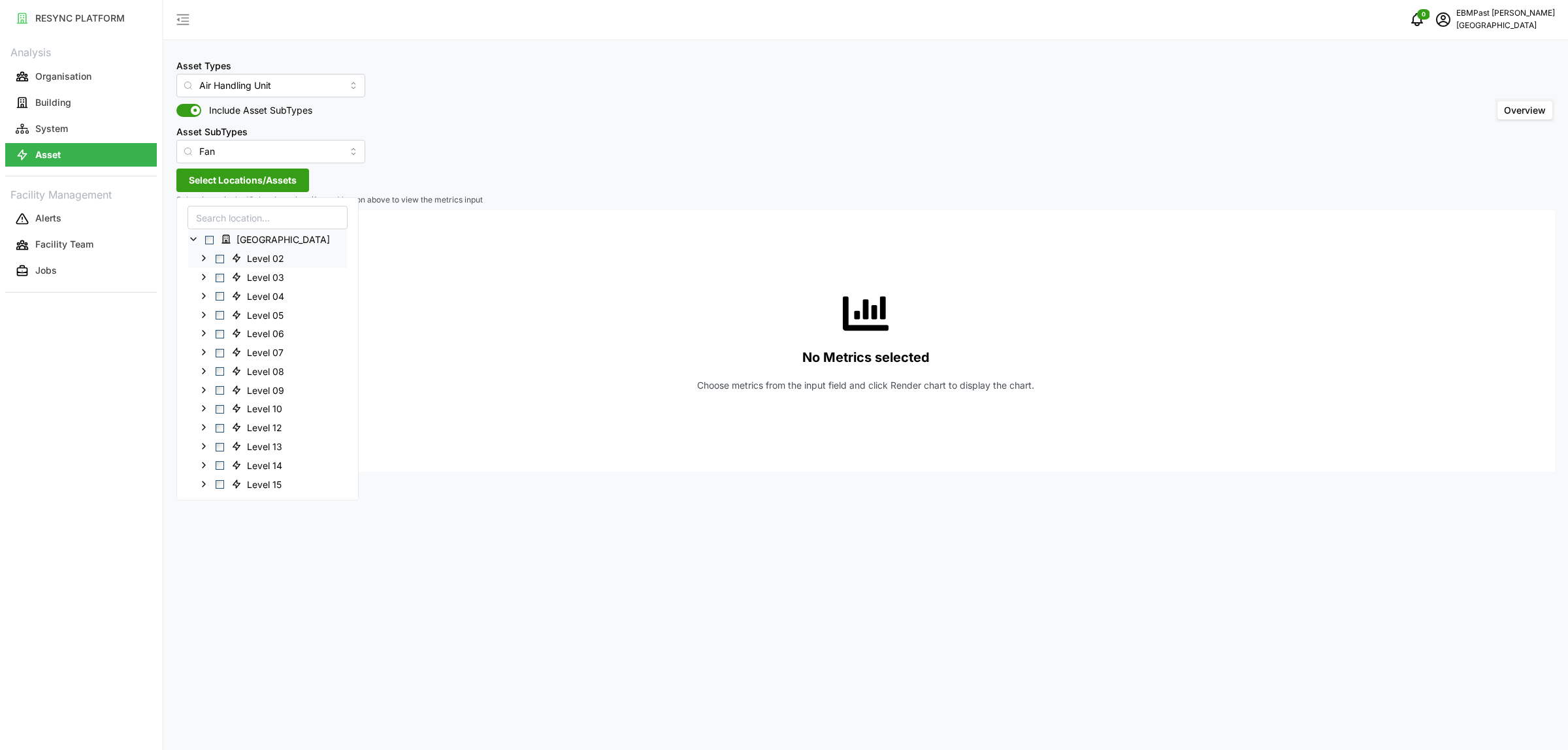
click at [220, 258] on span "Select Level 02" at bounding box center [220, 259] width 8 height 8
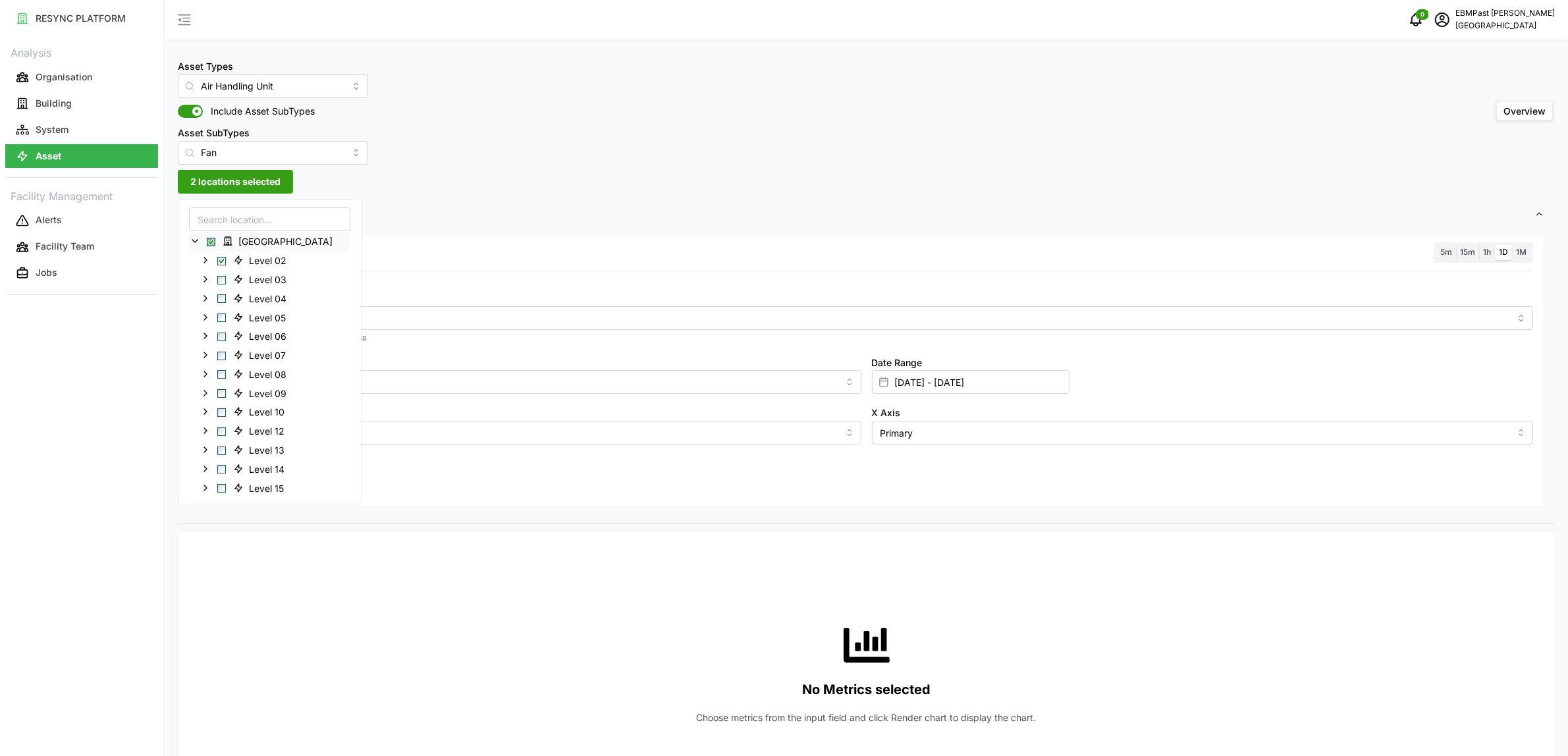
click at [419, 282] on div at bounding box center [866, 279] width 1344 height 11
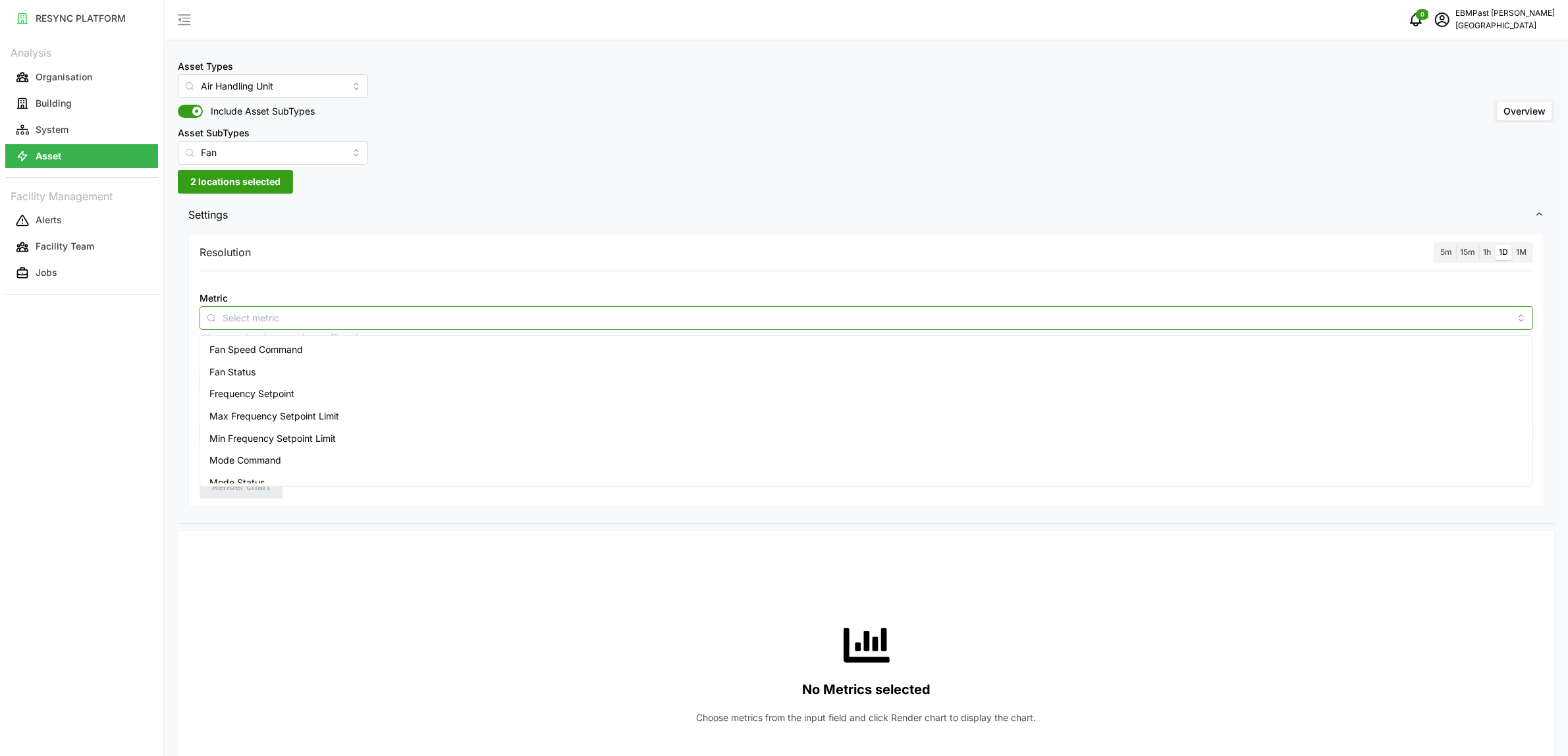
click at [394, 320] on input "Metric" at bounding box center [866, 317] width 1288 height 14
click at [390, 396] on div "Frequency Setpoint" at bounding box center [867, 393] width 1327 height 23
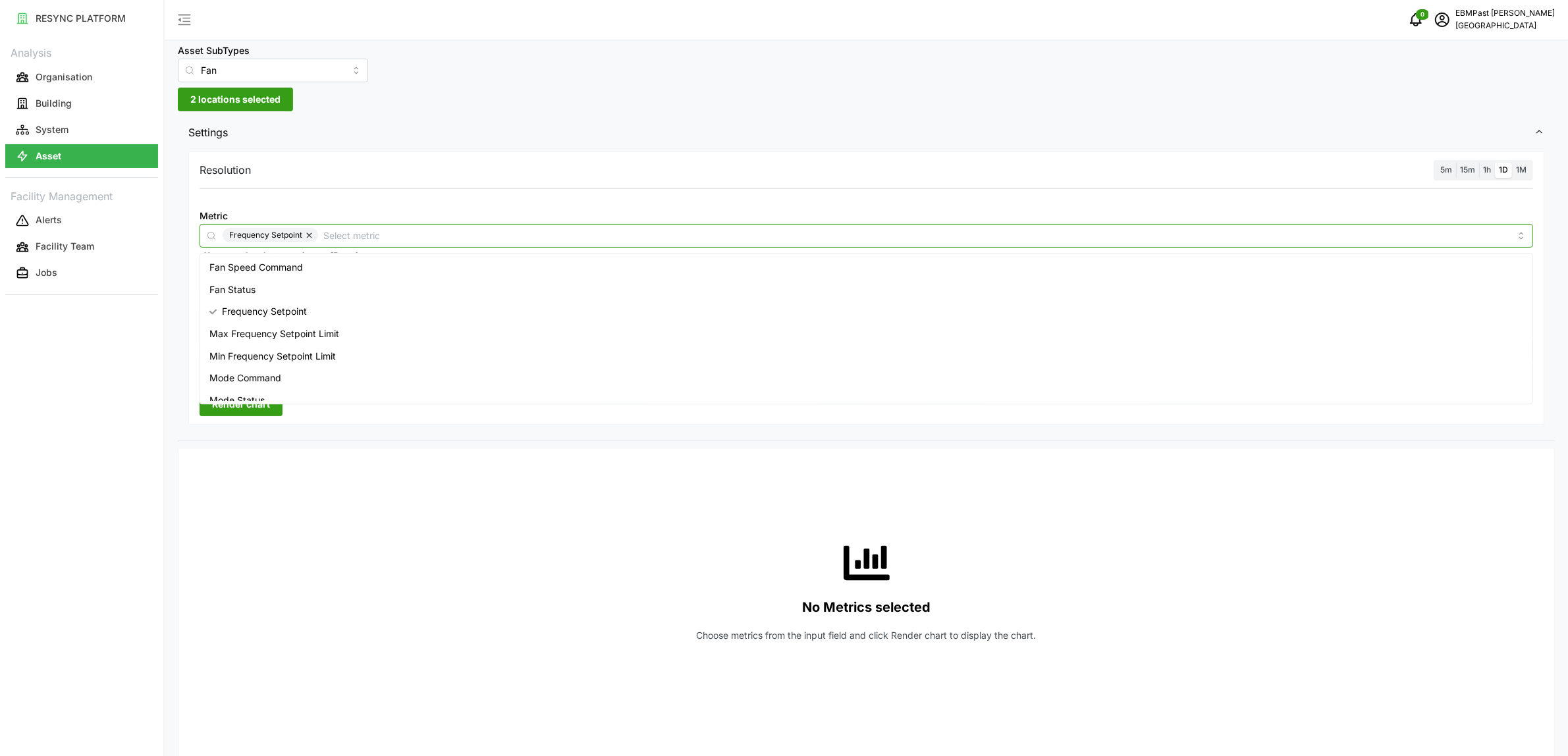
click at [359, 270] on div "Fan Speed Command" at bounding box center [867, 267] width 1327 height 23
click at [490, 136] on span "Settings" at bounding box center [861, 132] width 1347 height 33
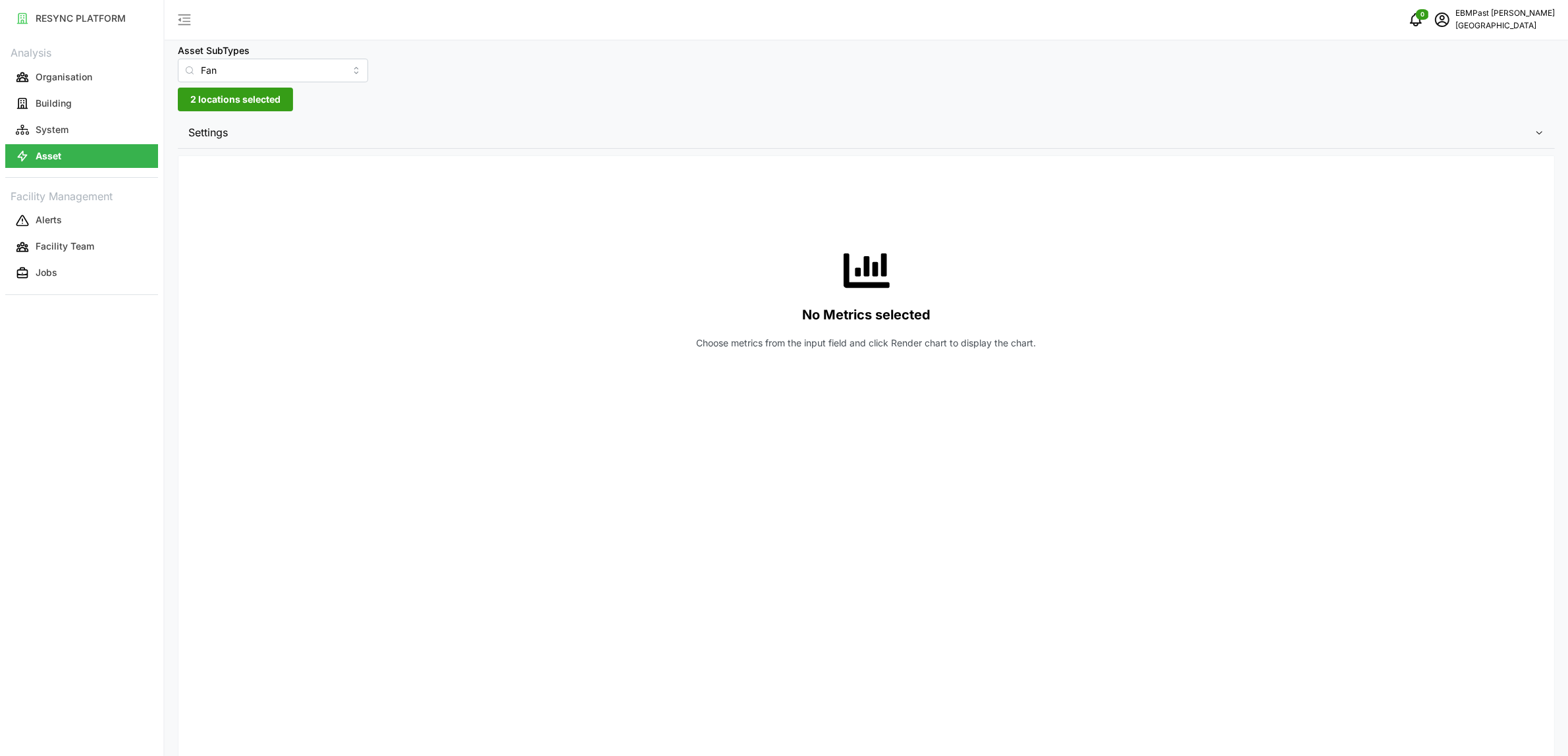
click at [331, 150] on div "Settings Resolution 5m 15m 1h 1D 1M Metric Frequency Setpoint Fan Speed Command…" at bounding box center [867, 591] width 1377 height 949
click at [331, 142] on span "Settings" at bounding box center [861, 132] width 1347 height 33
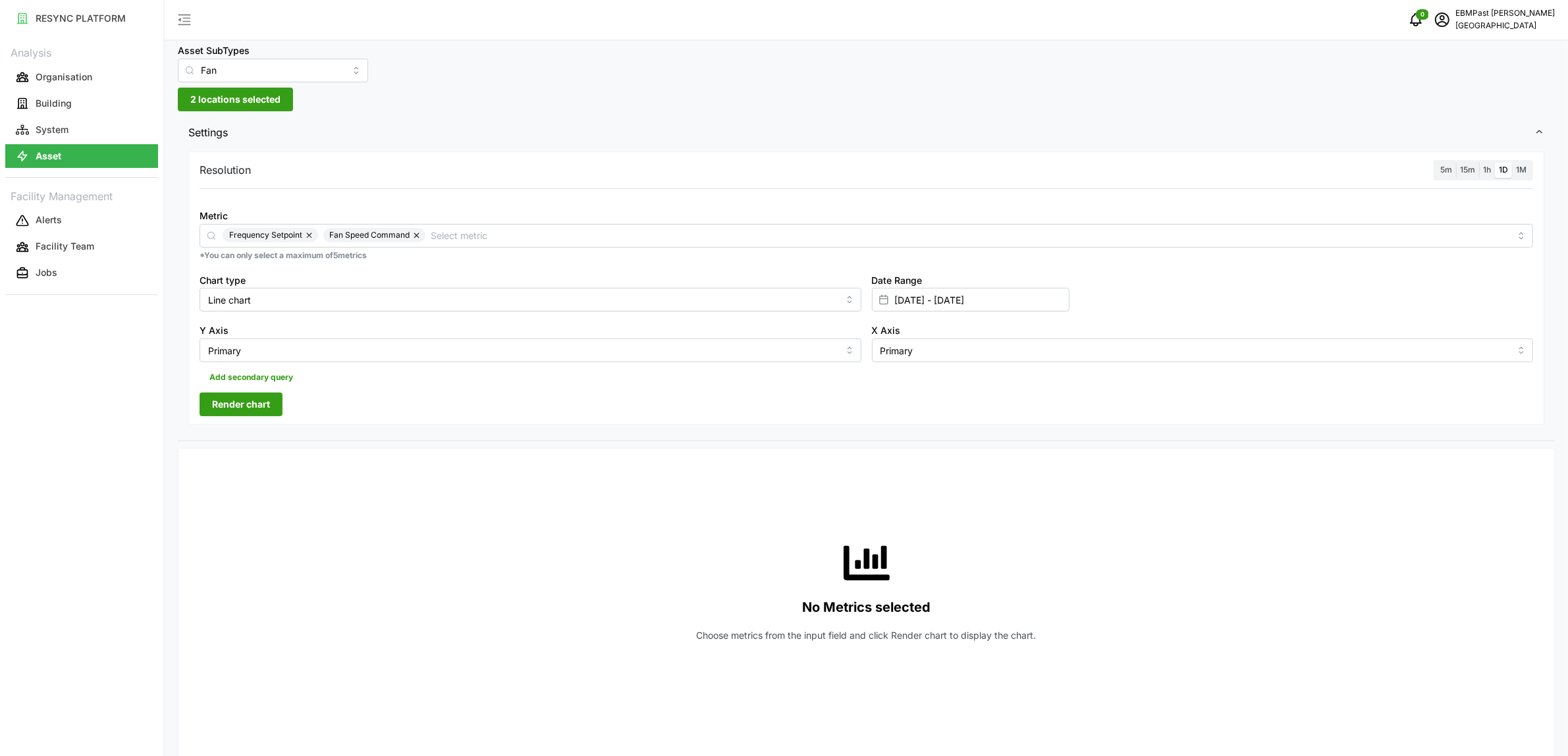
click at [260, 417] on div "Resolution 5m 15m 1h 1D 1M Metric Frequency Setpoint Fan Speed Command *You can…" at bounding box center [866, 287] width 1357 height 273
click at [942, 300] on input "[DATE] - [DATE]" at bounding box center [970, 299] width 197 height 23
click at [1001, 432] on button "3" at bounding box center [998, 432] width 23 height 23
type input "[DATE] - [DATE]"
type input "[DATE]"
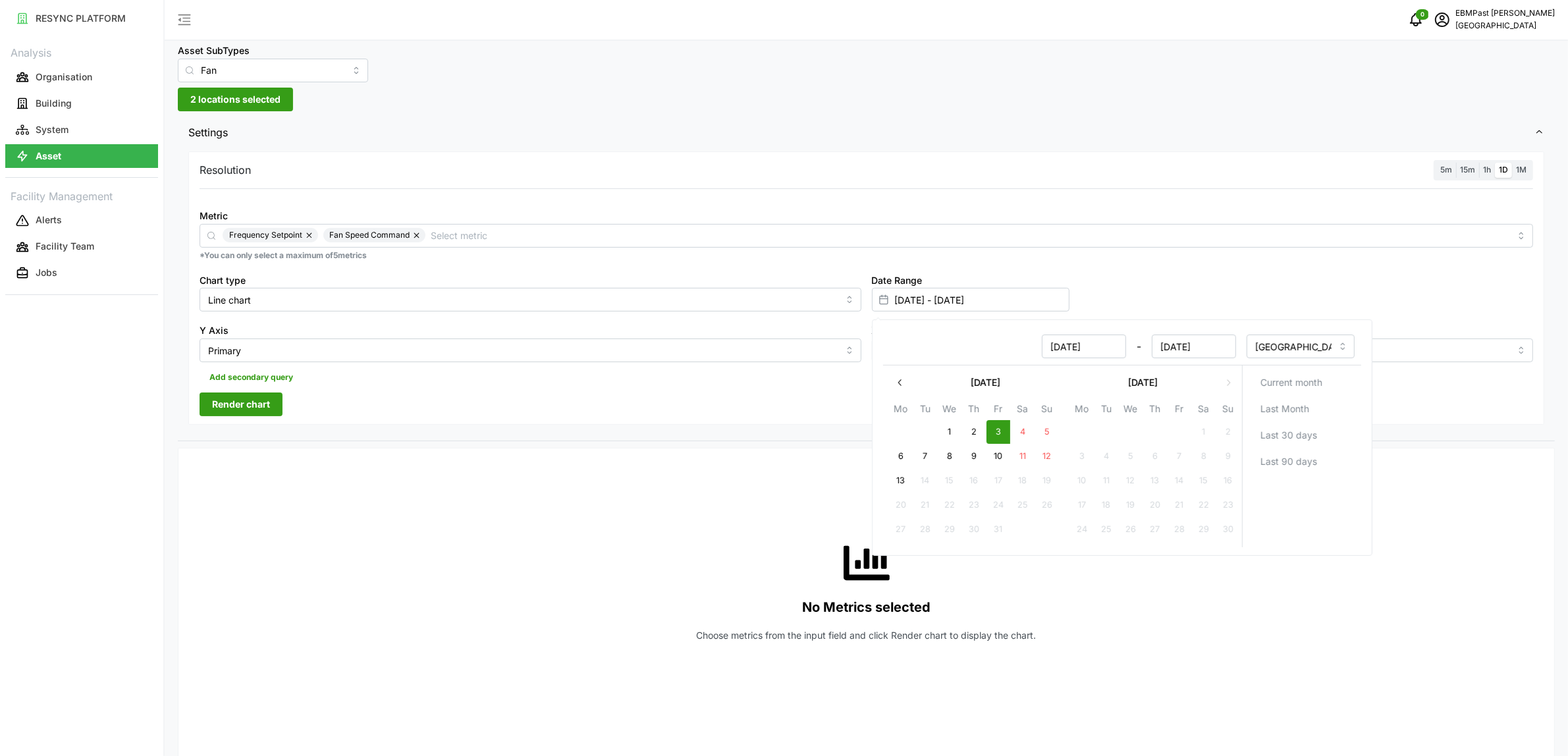
click at [667, 499] on div "No Metrics selected Choose metrics from the input field and click Render chart …" at bounding box center [867, 590] width 1334 height 263
click at [283, 297] on input "Line chart" at bounding box center [531, 299] width 662 height 23
click at [288, 358] on div "Bar chart" at bounding box center [530, 353] width 654 height 23
type input "Bar chart"
click at [264, 412] on span "Render chart" at bounding box center [241, 403] width 58 height 23
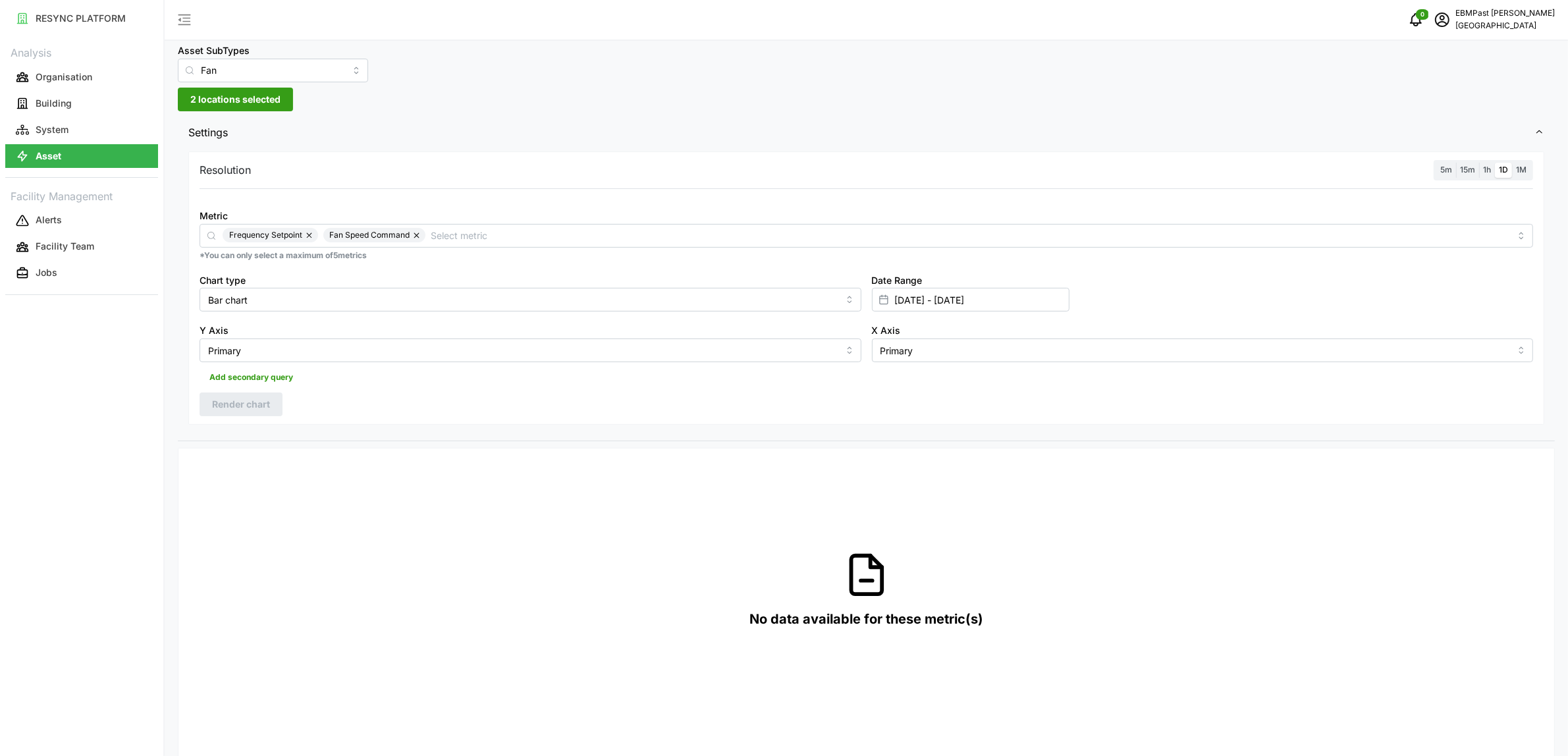
click at [1485, 170] on span "1h" at bounding box center [1487, 170] width 8 height 10
click at [1479, 163] on input "1h" at bounding box center [1479, 163] width 0 height 0
click at [224, 403] on span "Render chart" at bounding box center [241, 403] width 58 height 23
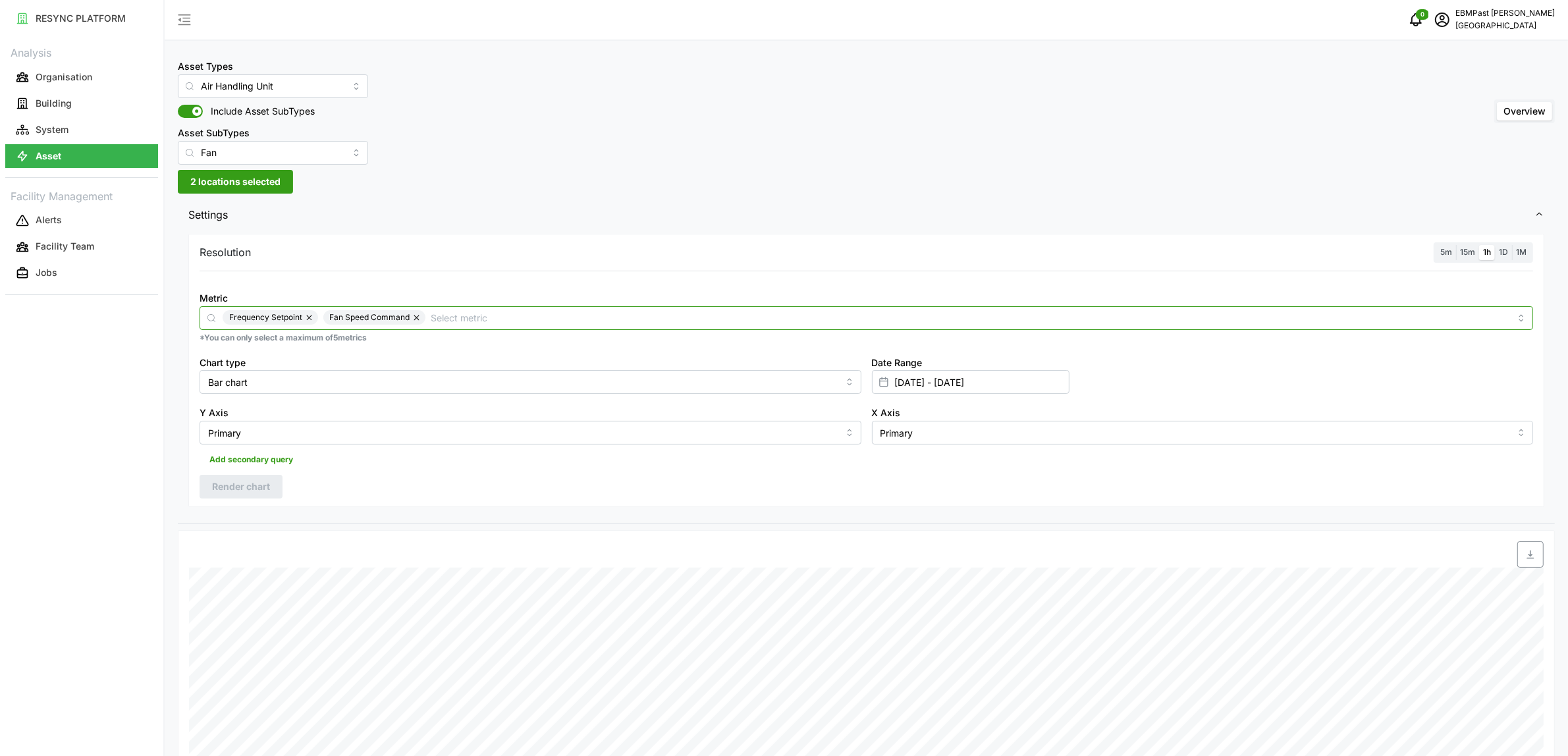
click at [448, 315] on input "Metric" at bounding box center [970, 317] width 1080 height 14
click at [312, 317] on button "button" at bounding box center [310, 317] width 16 height 14
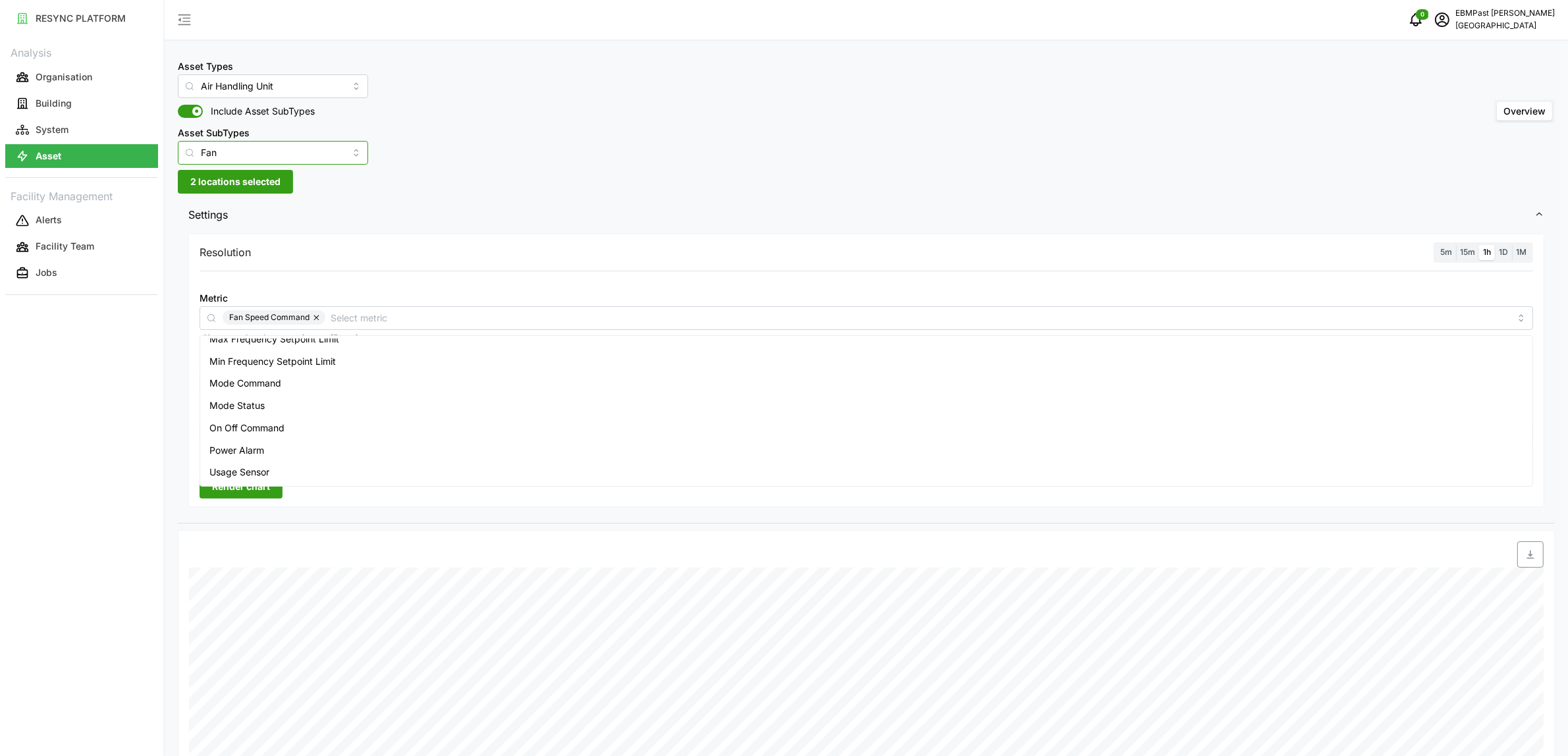
click at [320, 155] on input "Fan" at bounding box center [273, 153] width 191 height 23
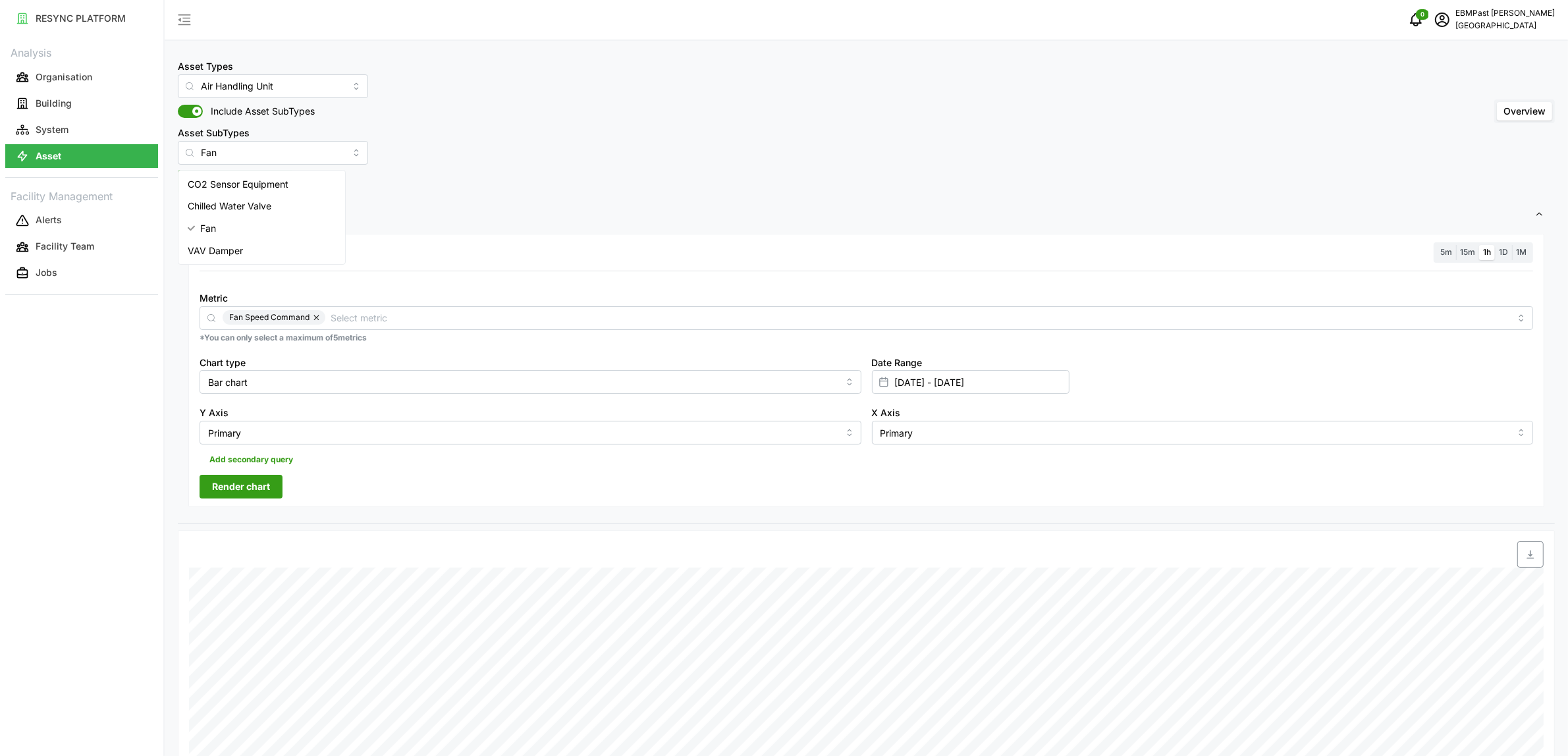
click at [438, 207] on span "Settings" at bounding box center [861, 215] width 1347 height 33
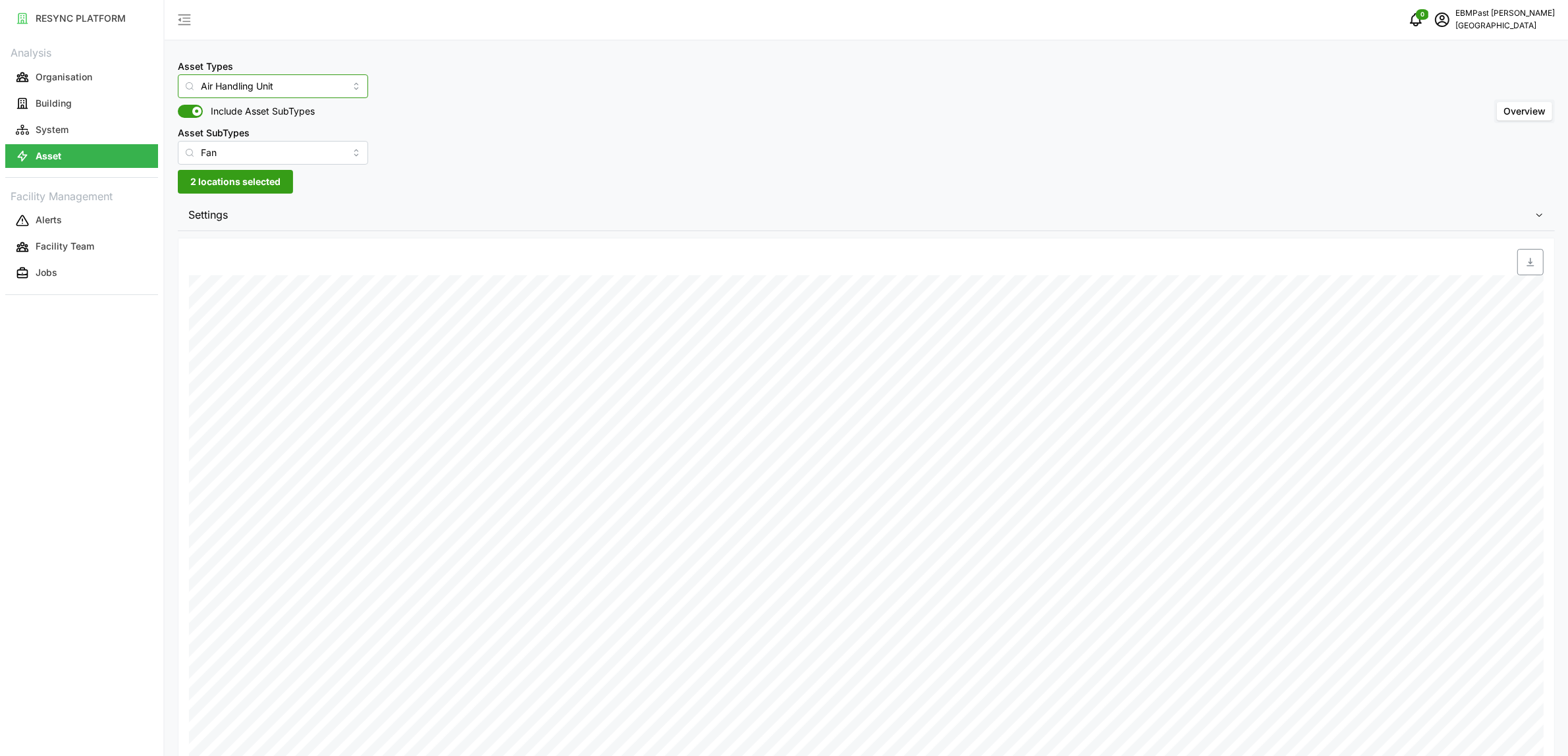
click at [308, 91] on input "Air Handling Unit" at bounding box center [273, 86] width 191 height 23
click at [295, 120] on div "Air Handling Unit" at bounding box center [262, 118] width 161 height 23
click at [429, 78] on div "Asset Types Air Handling Unit Include Asset SubTypes Asset SubTypes Fan Overview" at bounding box center [867, 111] width 1377 height 107
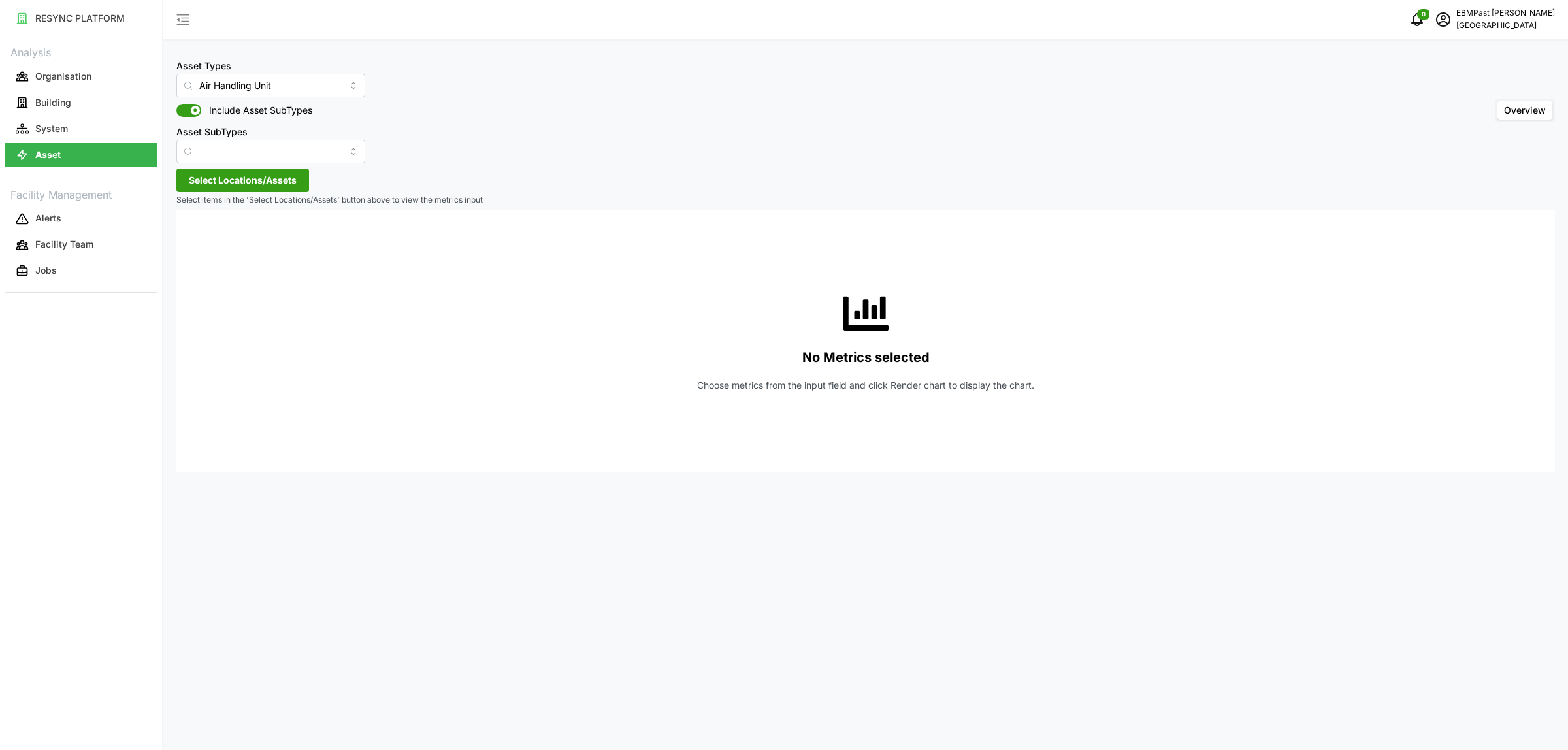
click at [191, 109] on span at bounding box center [195, 110] width 9 height 9
click at [177, 104] on input "Include Asset SubTypes" at bounding box center [177, 104] width 0 height 0
click at [274, 181] on span "Select Locations/Assets" at bounding box center [243, 180] width 108 height 22
click at [197, 240] on icon at bounding box center [193, 239] width 11 height 11
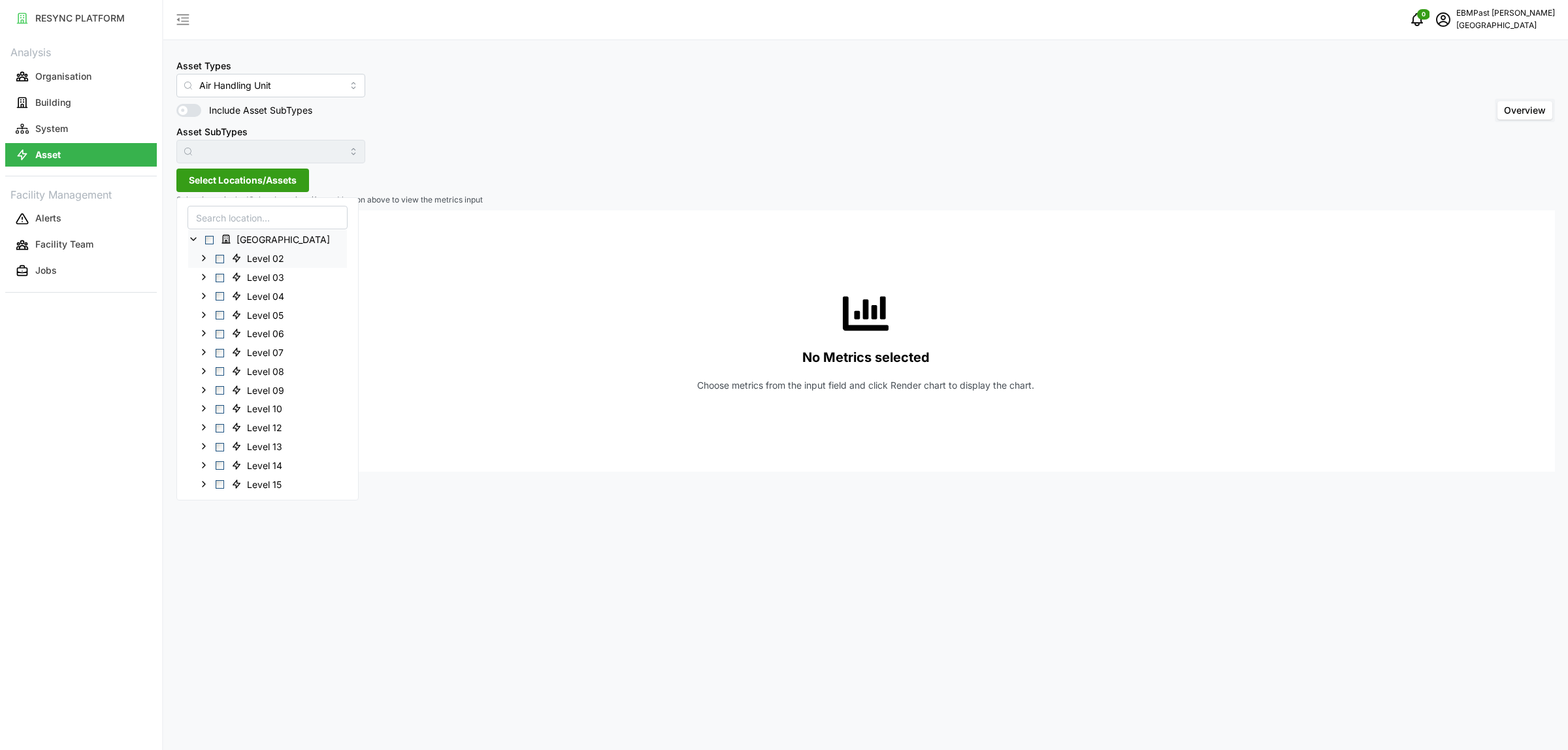
click at [216, 260] on span "Select Level 02" at bounding box center [220, 259] width 8 height 8
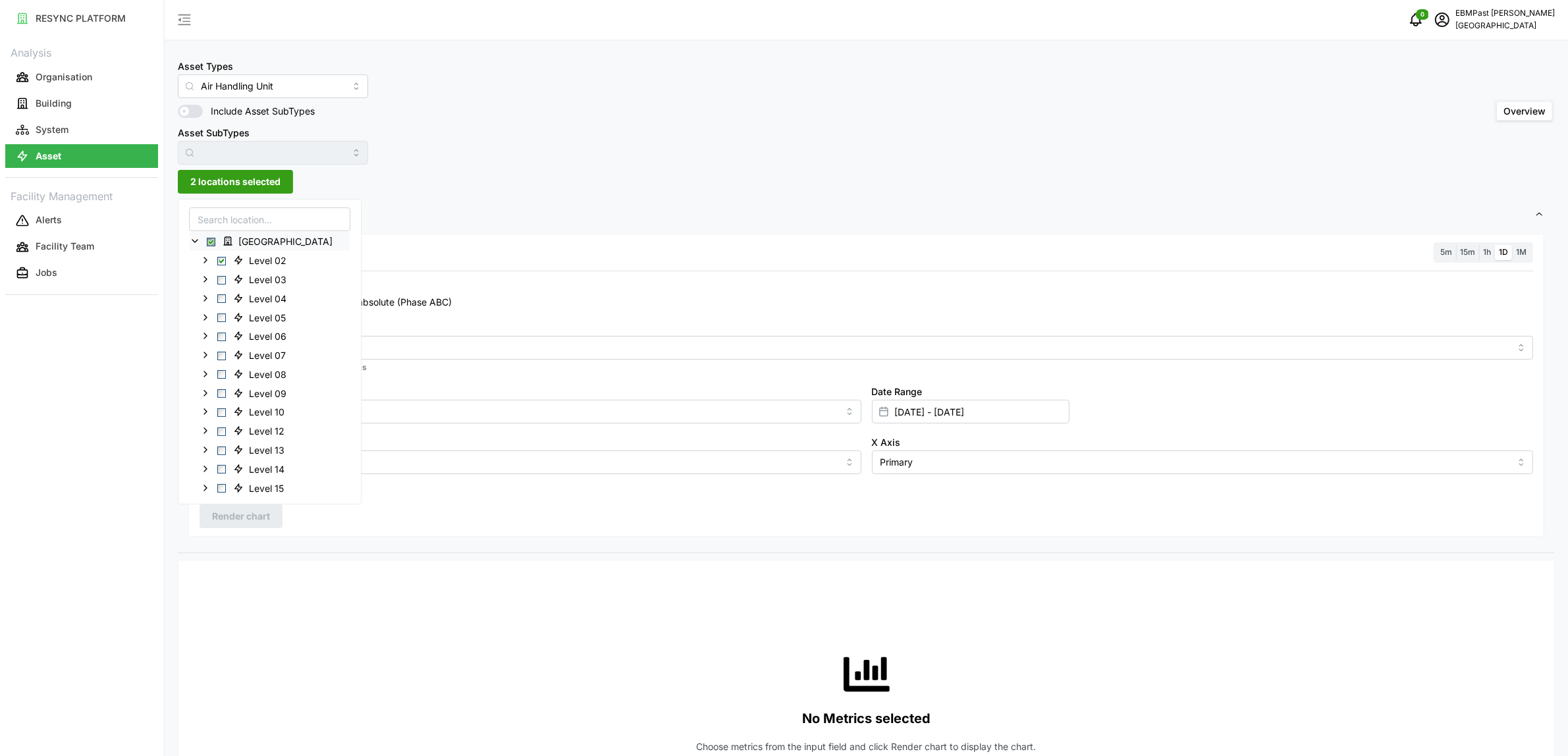
click at [392, 188] on div "Asset Types Air Handling Unit Include Asset SubTypes Asset SubTypes Overview 2 …" at bounding box center [866, 741] width 1403 height 1483
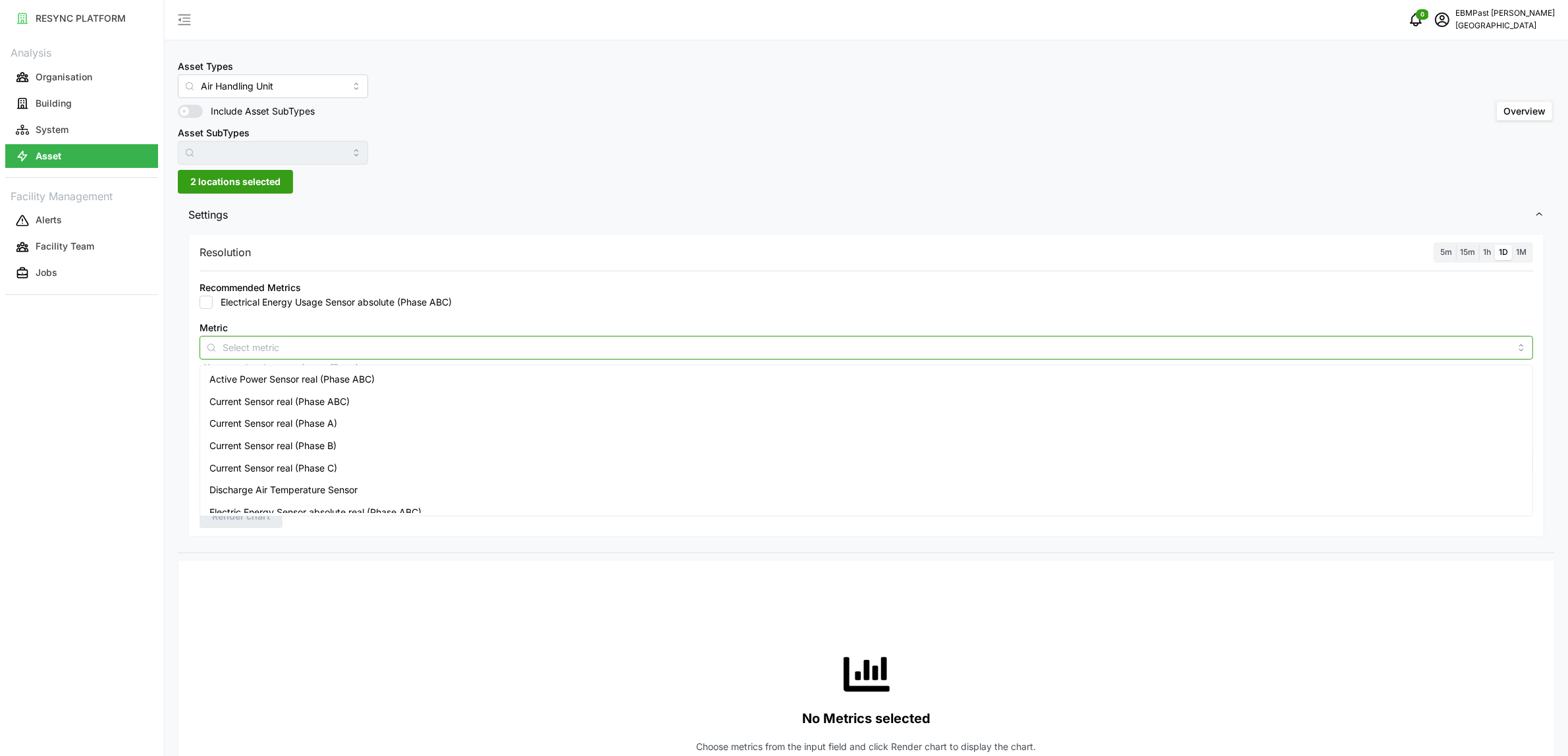
click at [264, 347] on input "Metric" at bounding box center [866, 347] width 1288 height 14
